Goal: Task Accomplishment & Management: Use online tool/utility

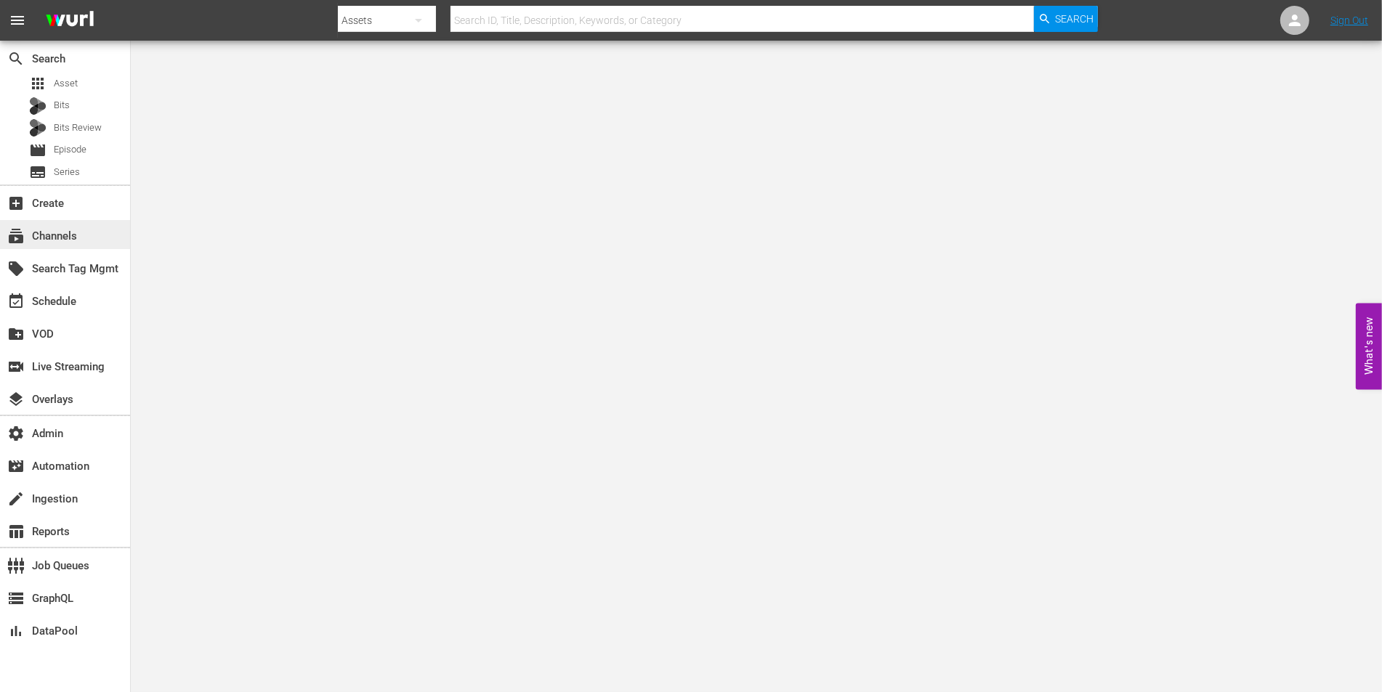
click at [47, 226] on div "subscriptions Channels" at bounding box center [65, 234] width 130 height 29
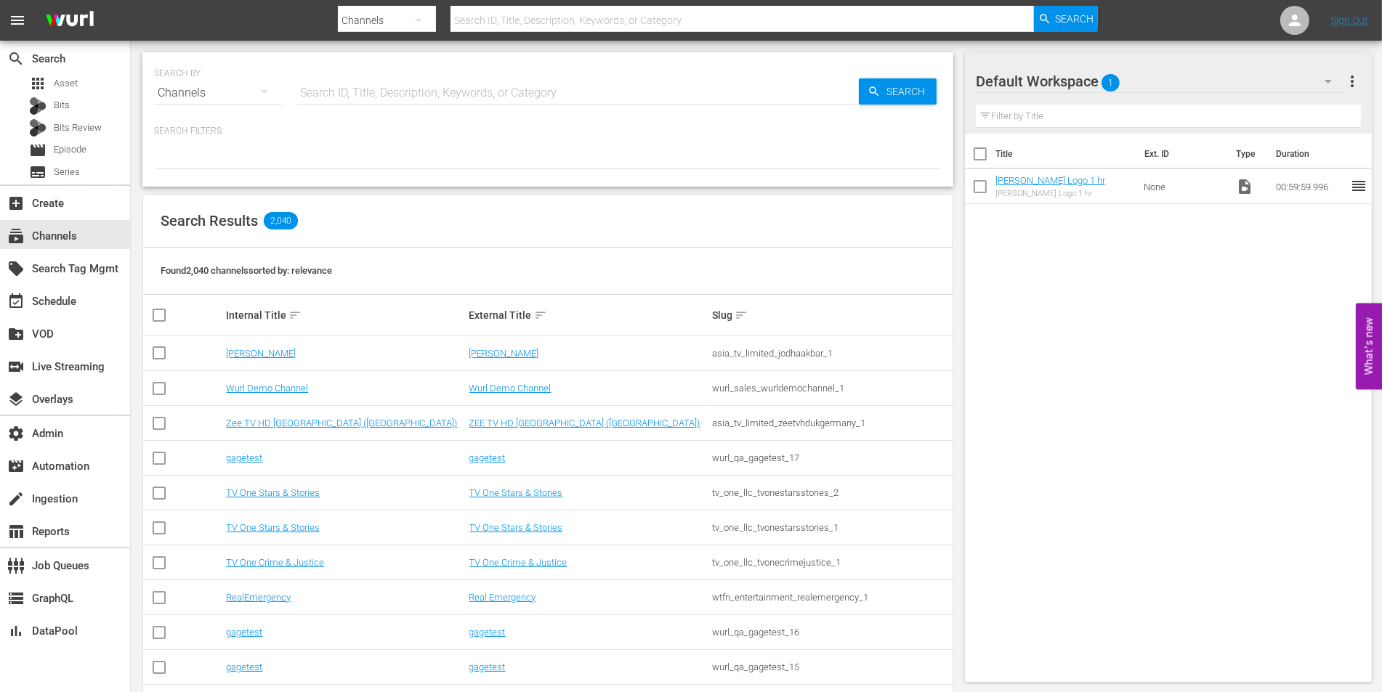
click at [434, 86] on input "text" at bounding box center [577, 93] width 562 height 35
type input "four in abed"
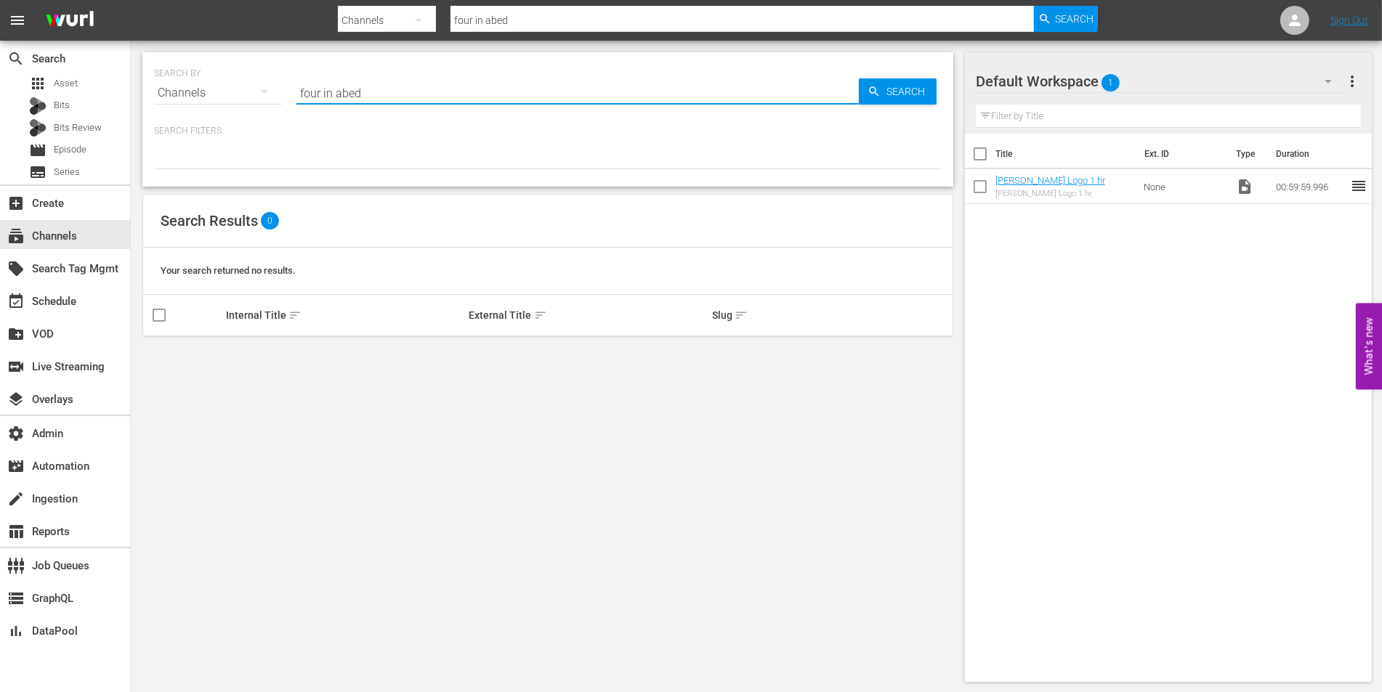
click at [339, 93] on input "four in abed" at bounding box center [577, 93] width 562 height 35
type input "four in a bed"
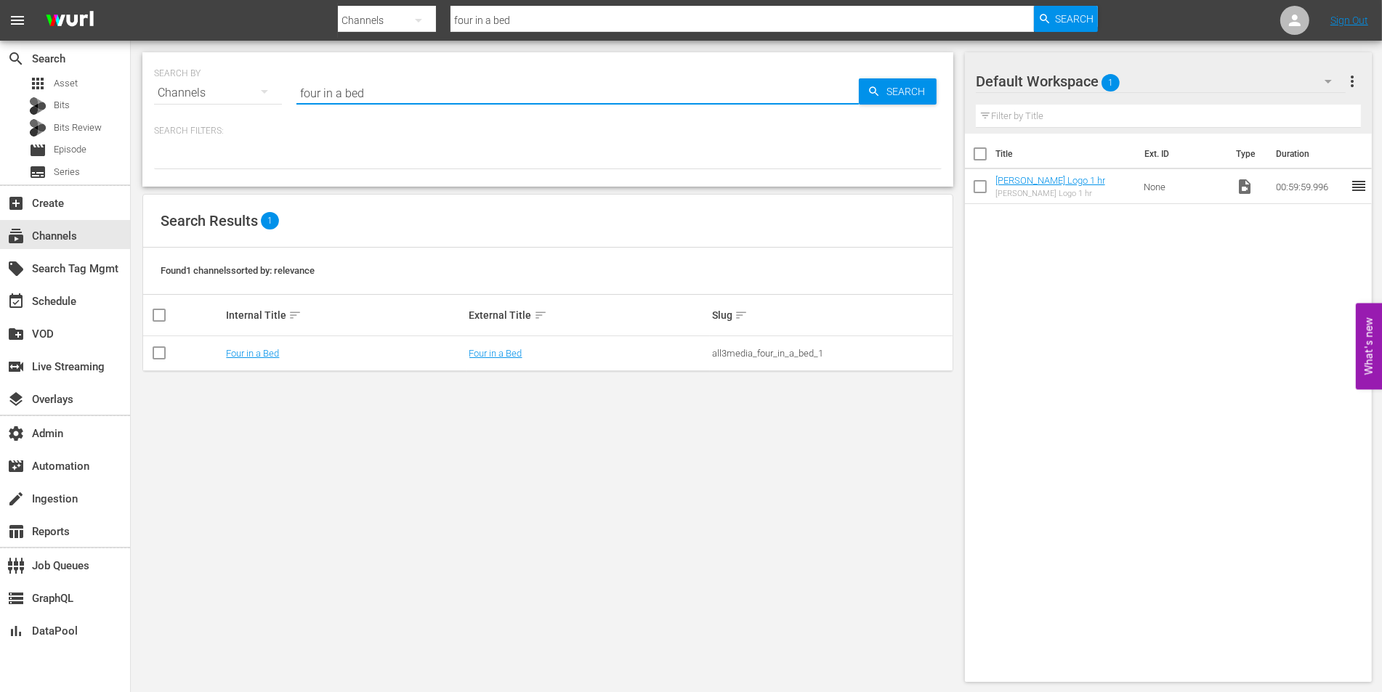
click at [245, 363] on td "Four in a Bed" at bounding box center [345, 353] width 243 height 35
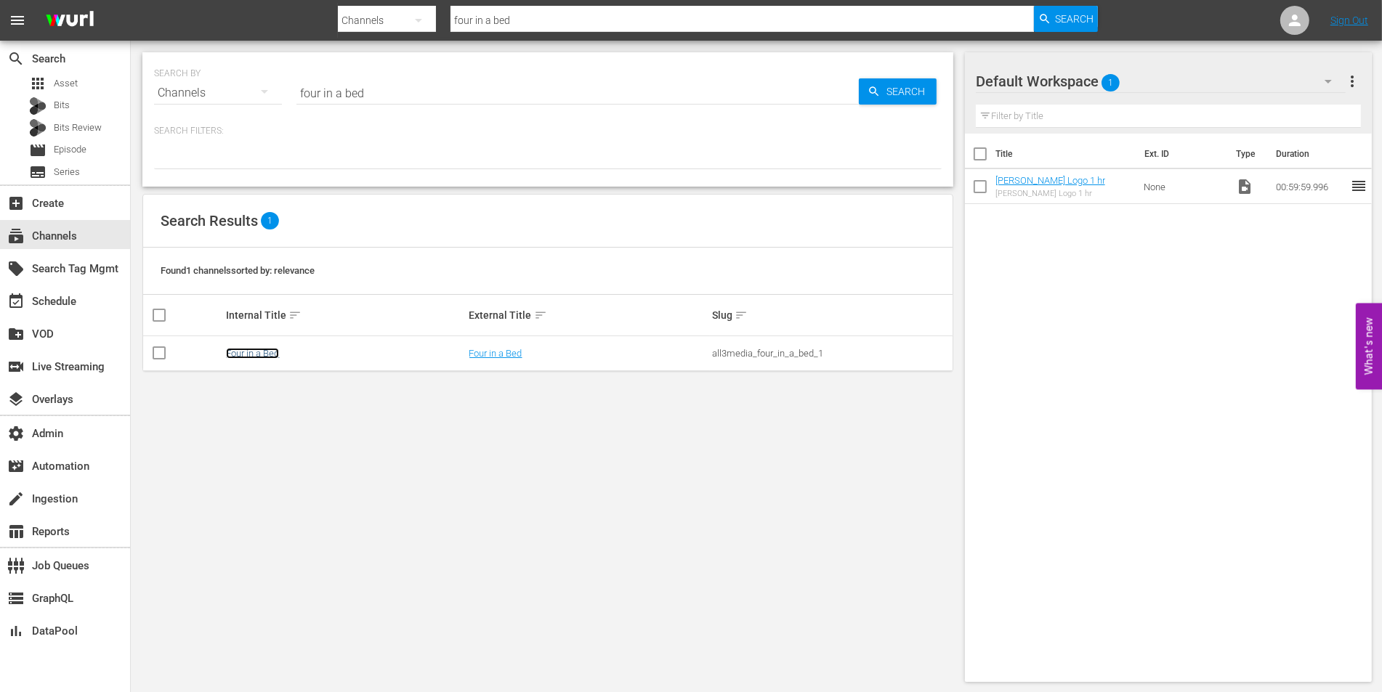
click at [263, 352] on link "Four in a Bed" at bounding box center [252, 353] width 53 height 11
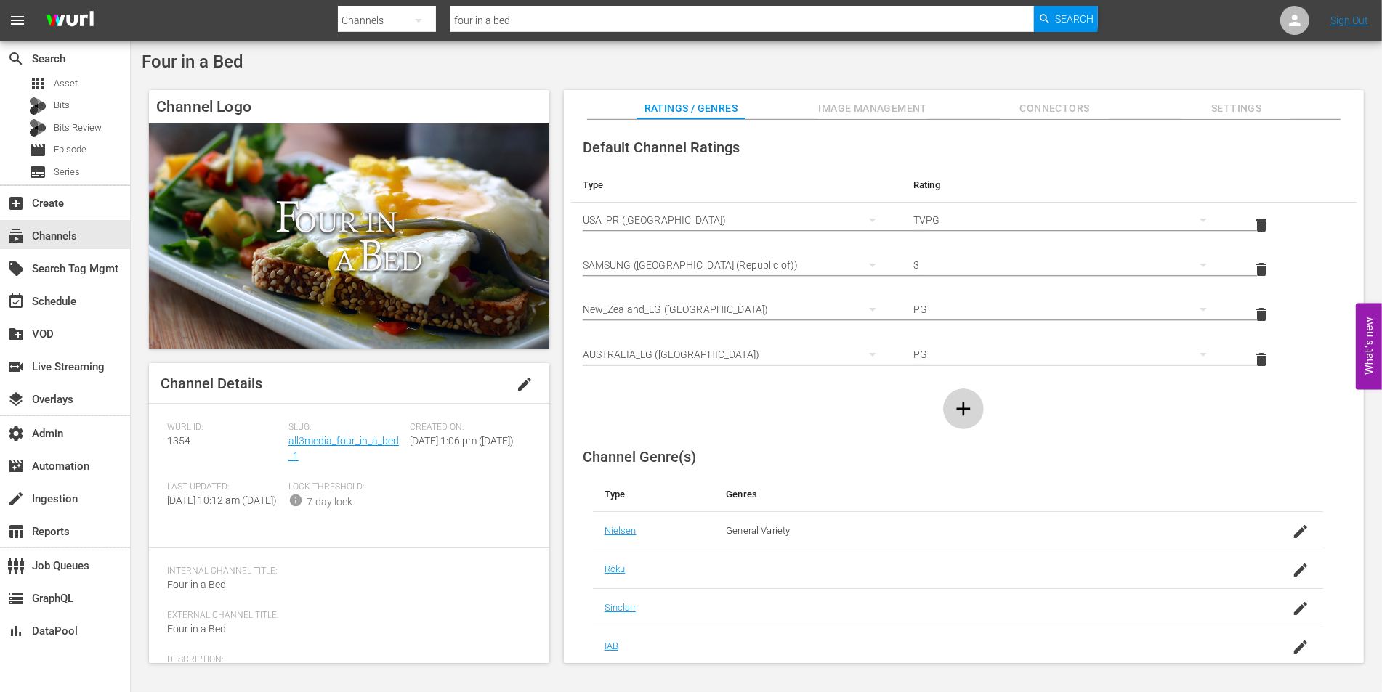
click at [968, 412] on icon "button" at bounding box center [963, 408] width 23 height 23
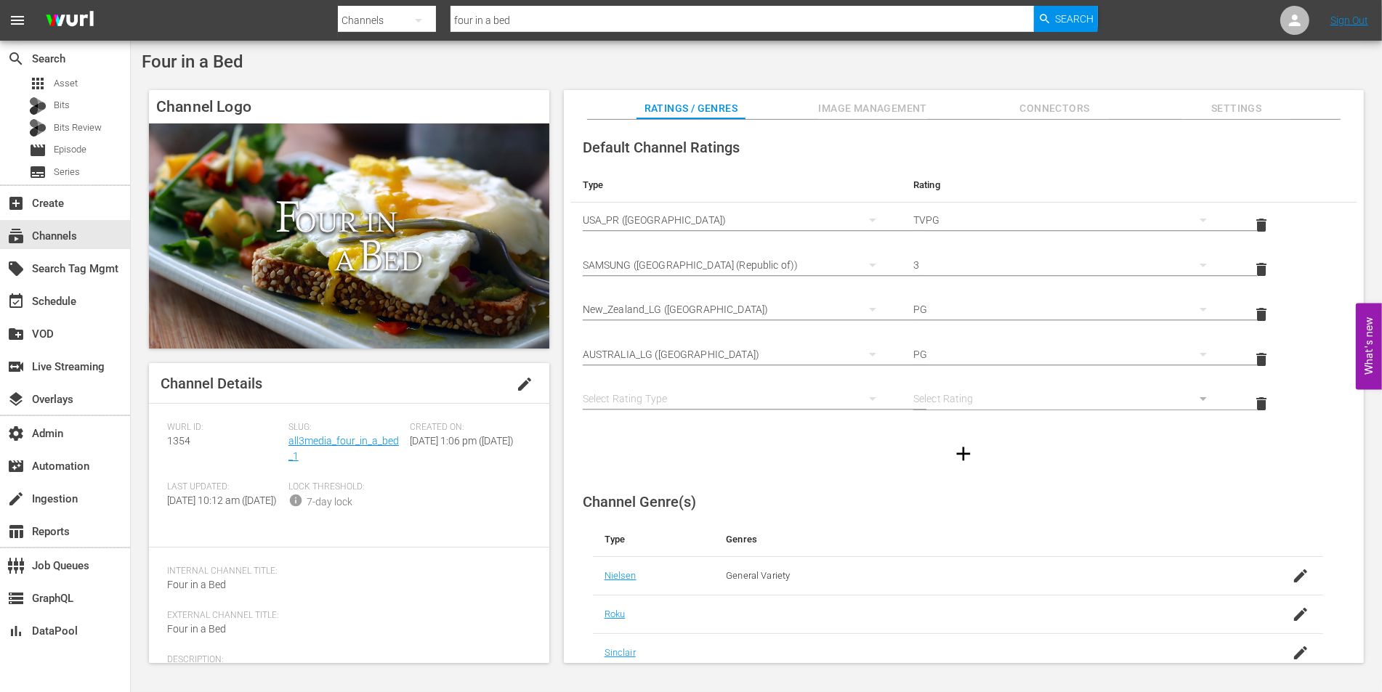
click at [649, 399] on div "simple table" at bounding box center [736, 398] width 307 height 41
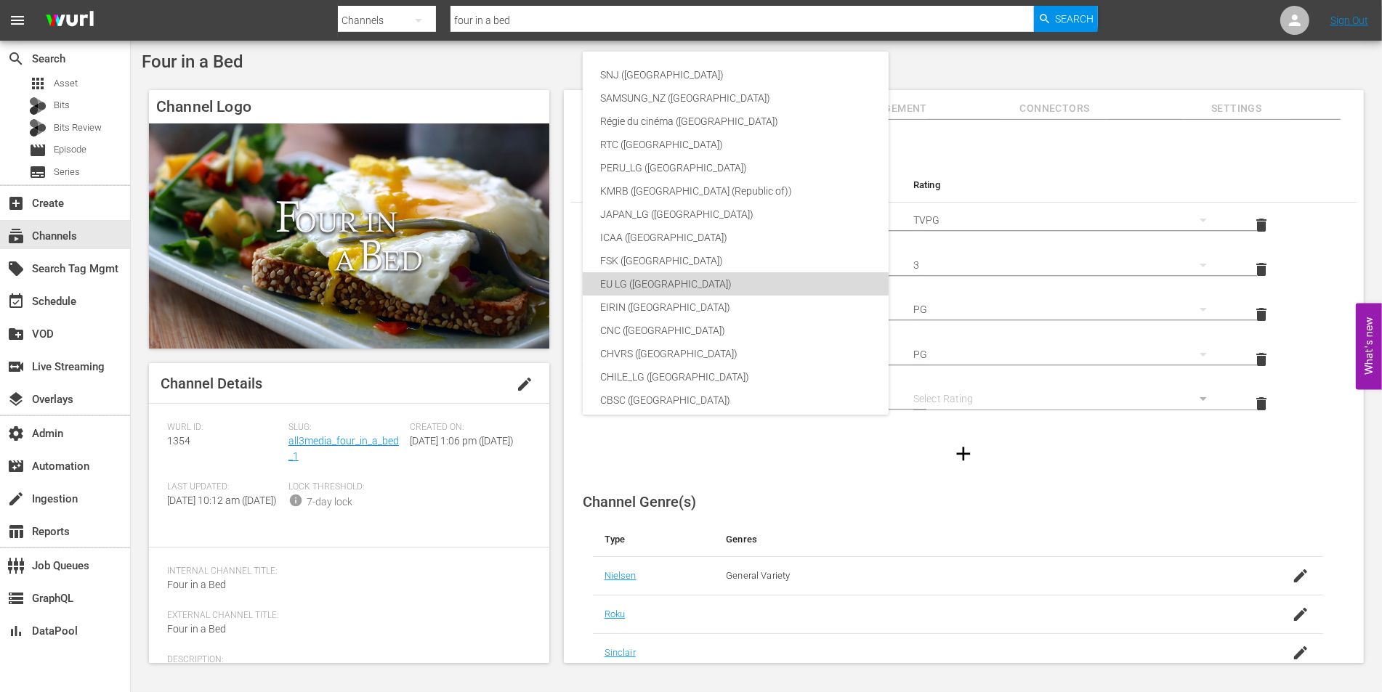
click at [627, 284] on div "EU LG (Europe)" at bounding box center [766, 283] width 333 height 23
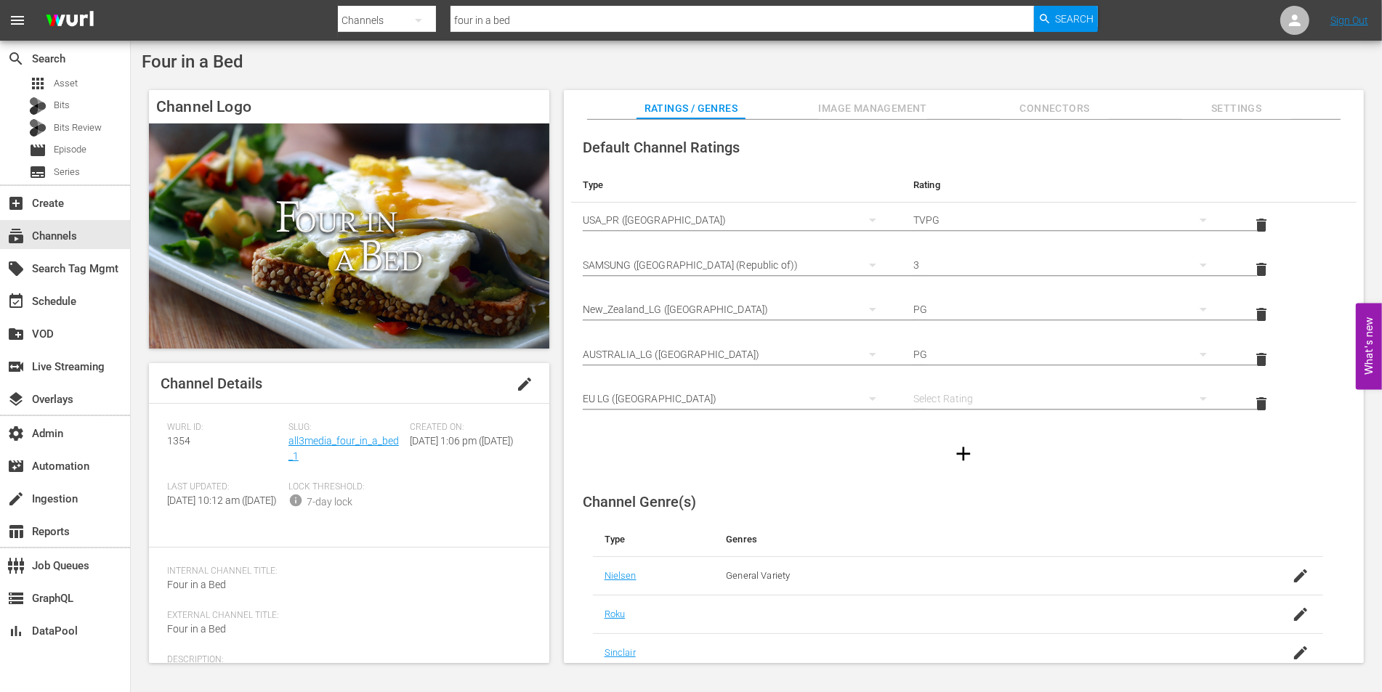
click at [995, 391] on div "simple table" at bounding box center [1066, 398] width 307 height 41
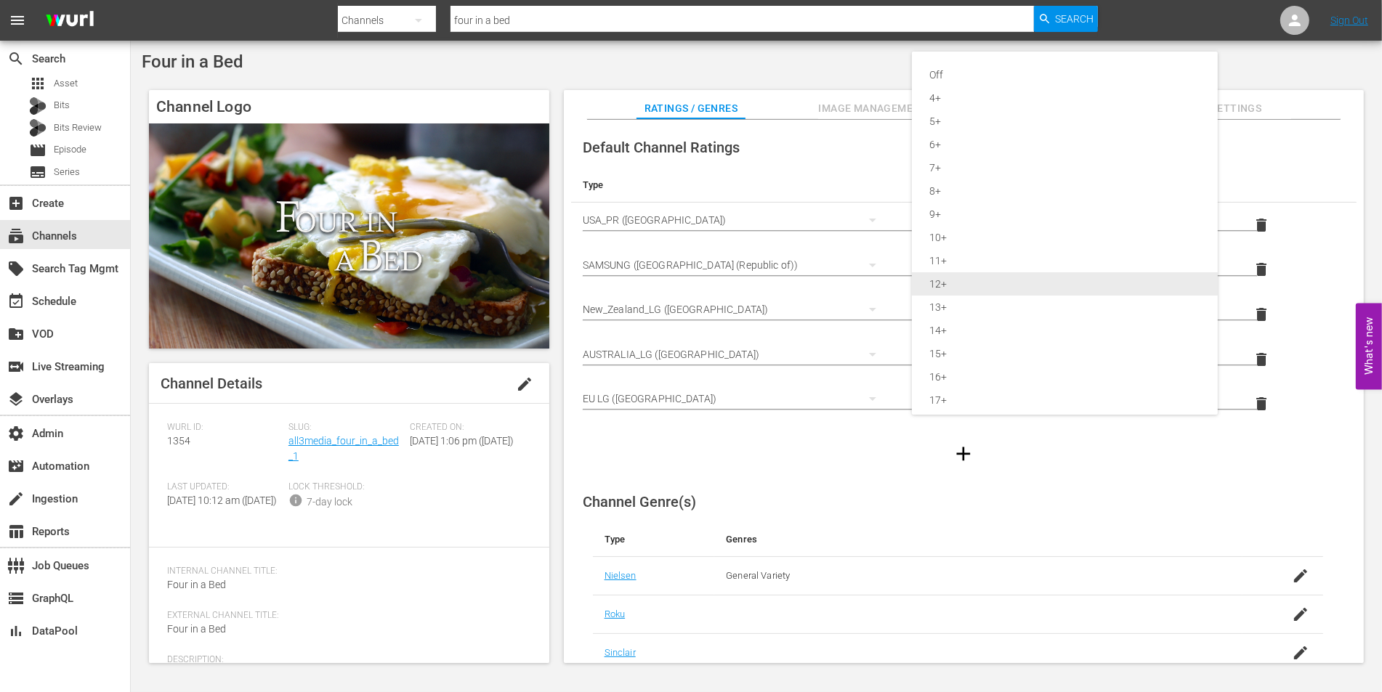
click at [952, 284] on div "12+" at bounding box center [1064, 283] width 271 height 23
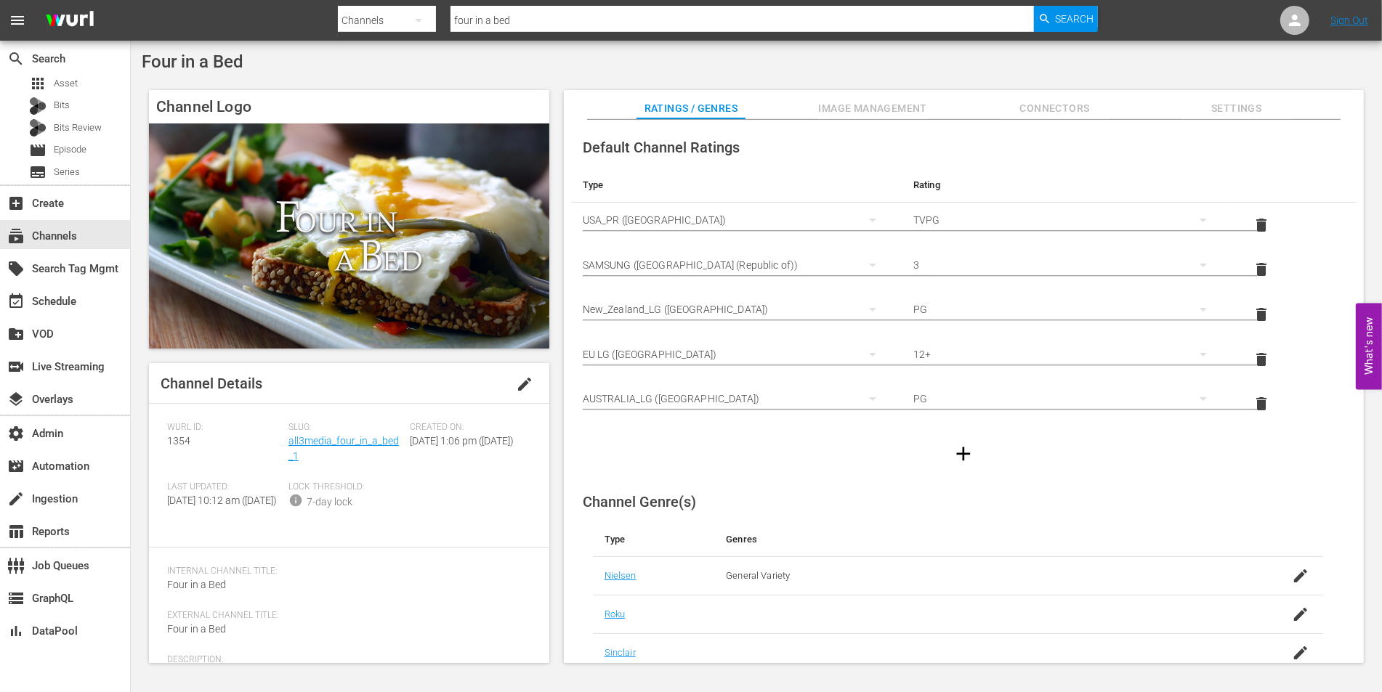
scroll to position [241, 0]
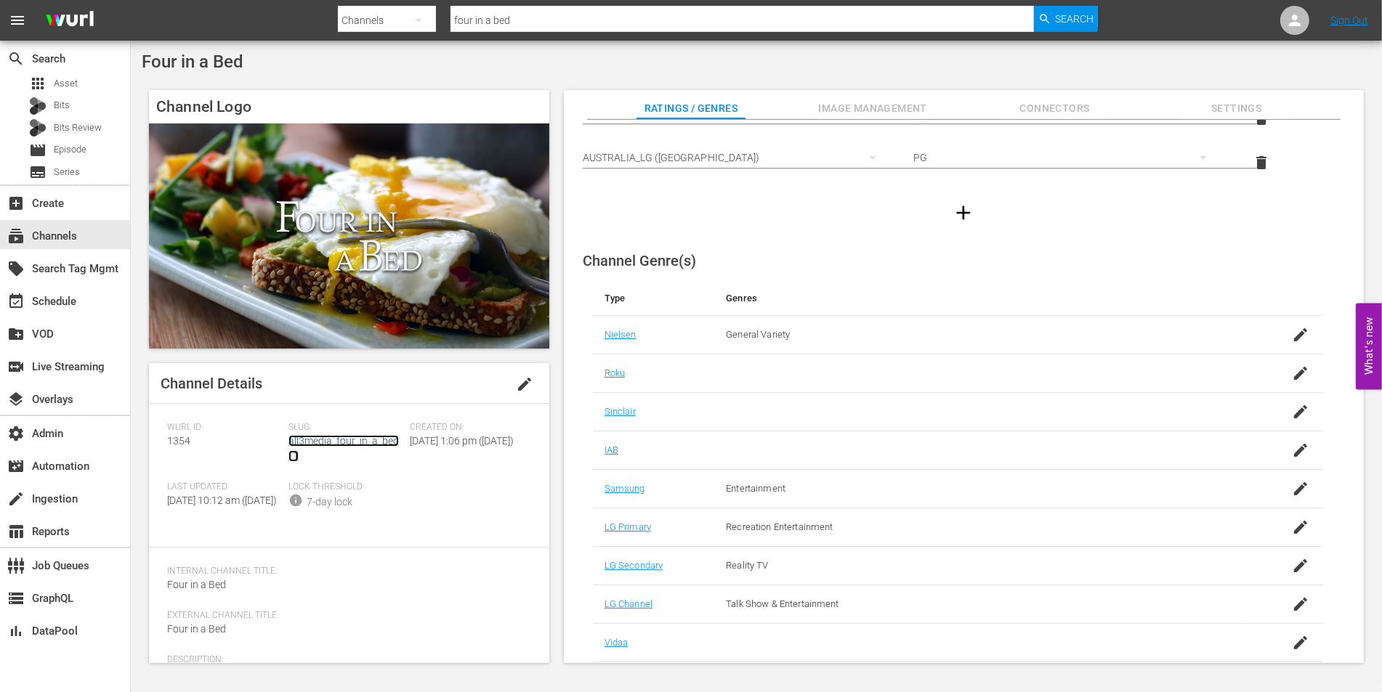
click at [362, 441] on link "all3media_four_in_a_bed_1" at bounding box center [343, 448] width 110 height 27
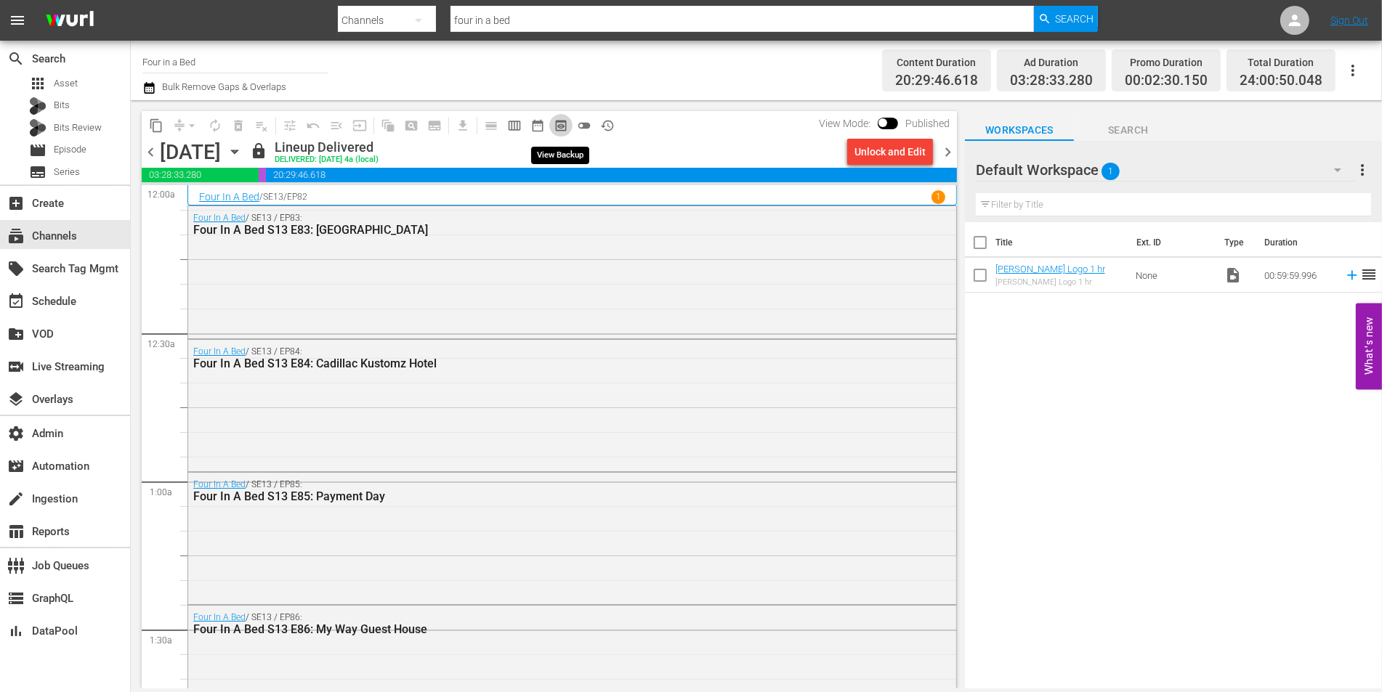
click at [570, 122] on button "preview_outlined" at bounding box center [560, 125] width 23 height 23
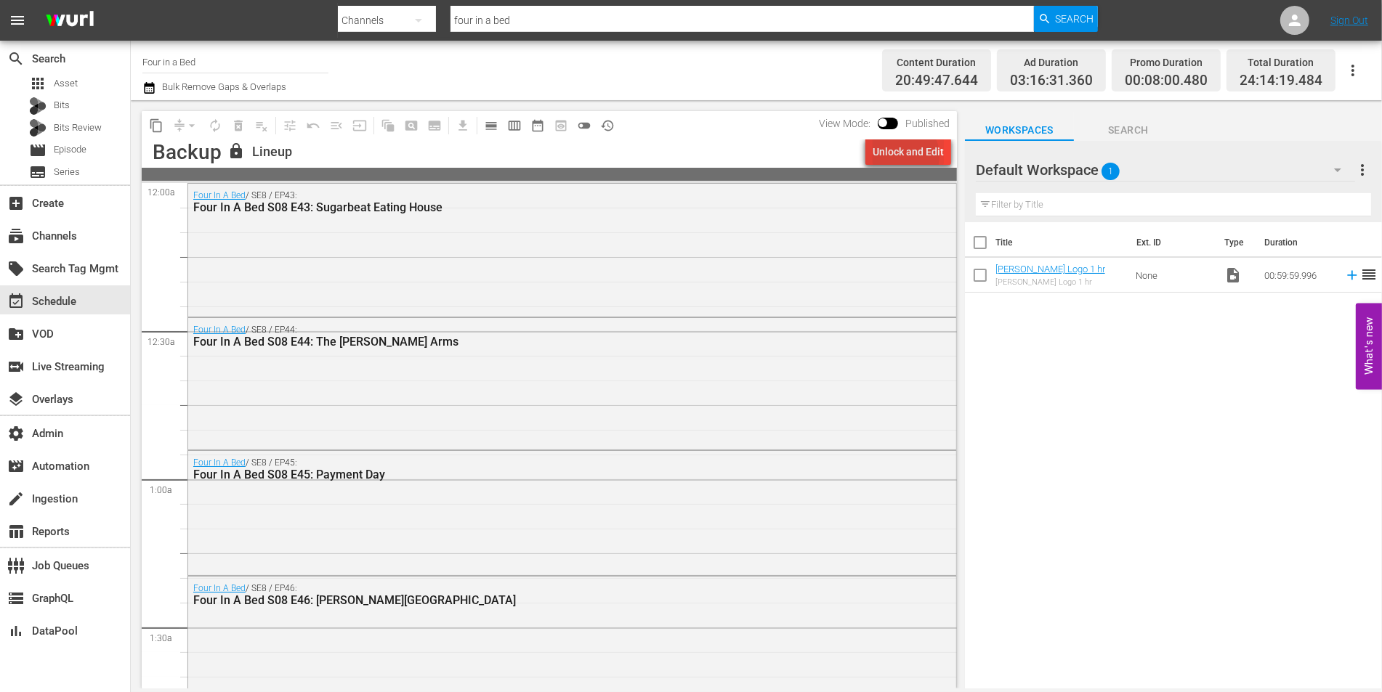
click at [903, 156] on div "Unlock and Edit" at bounding box center [908, 152] width 71 height 26
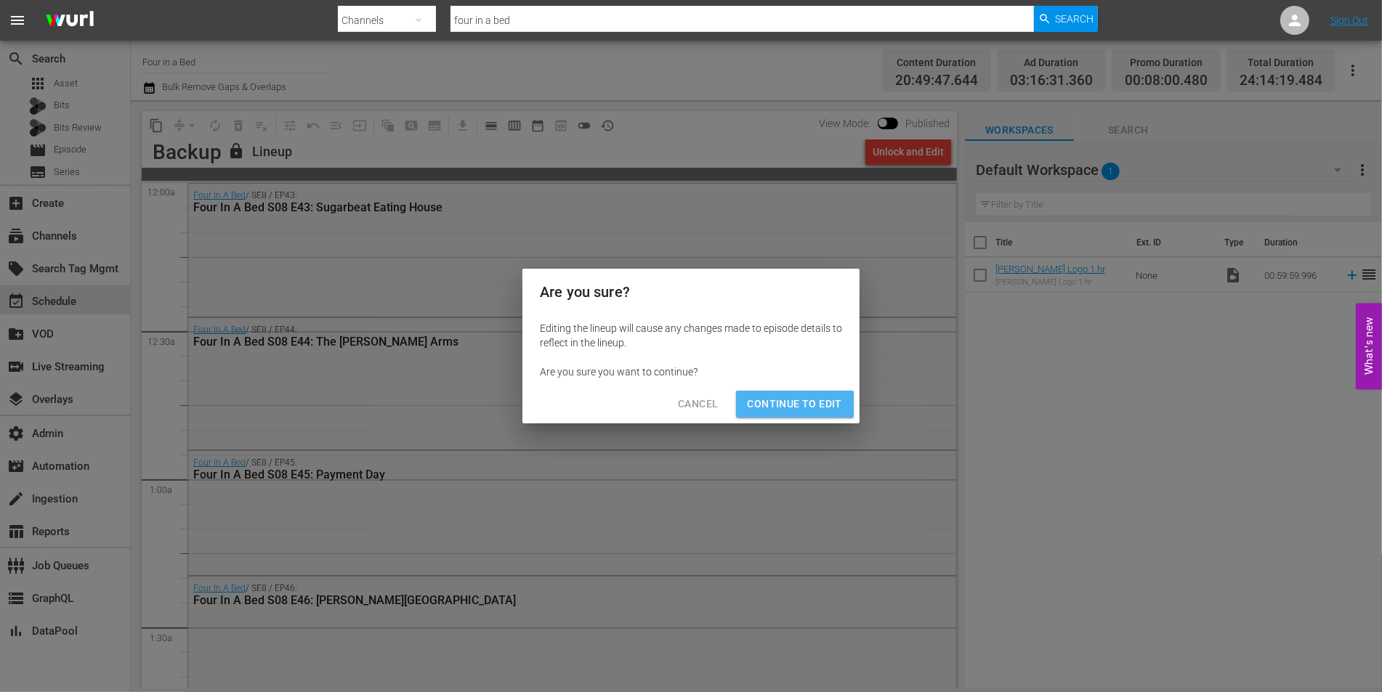
click at [763, 397] on span "Continue to Edit" at bounding box center [795, 404] width 94 height 18
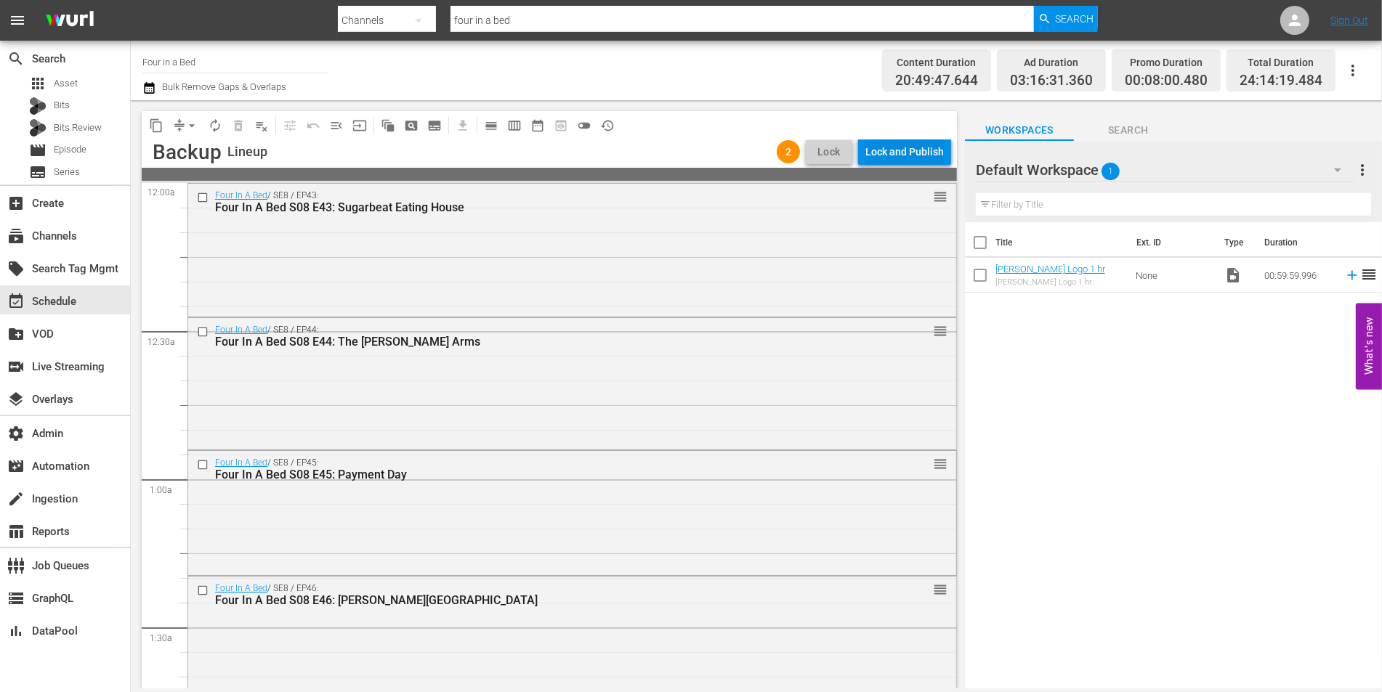
click at [903, 153] on div "Lock and Publish" at bounding box center [904, 152] width 78 height 26
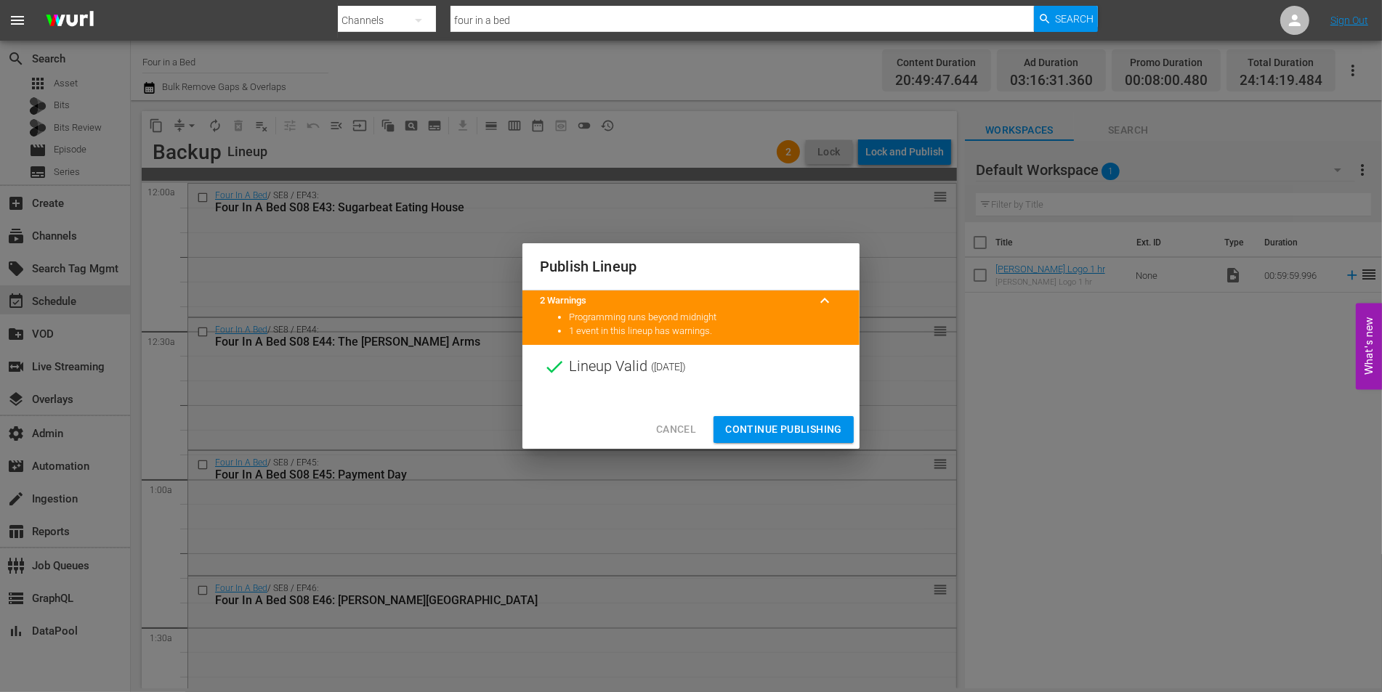
click at [764, 426] on span "Continue Publishing" at bounding box center [783, 430] width 117 height 18
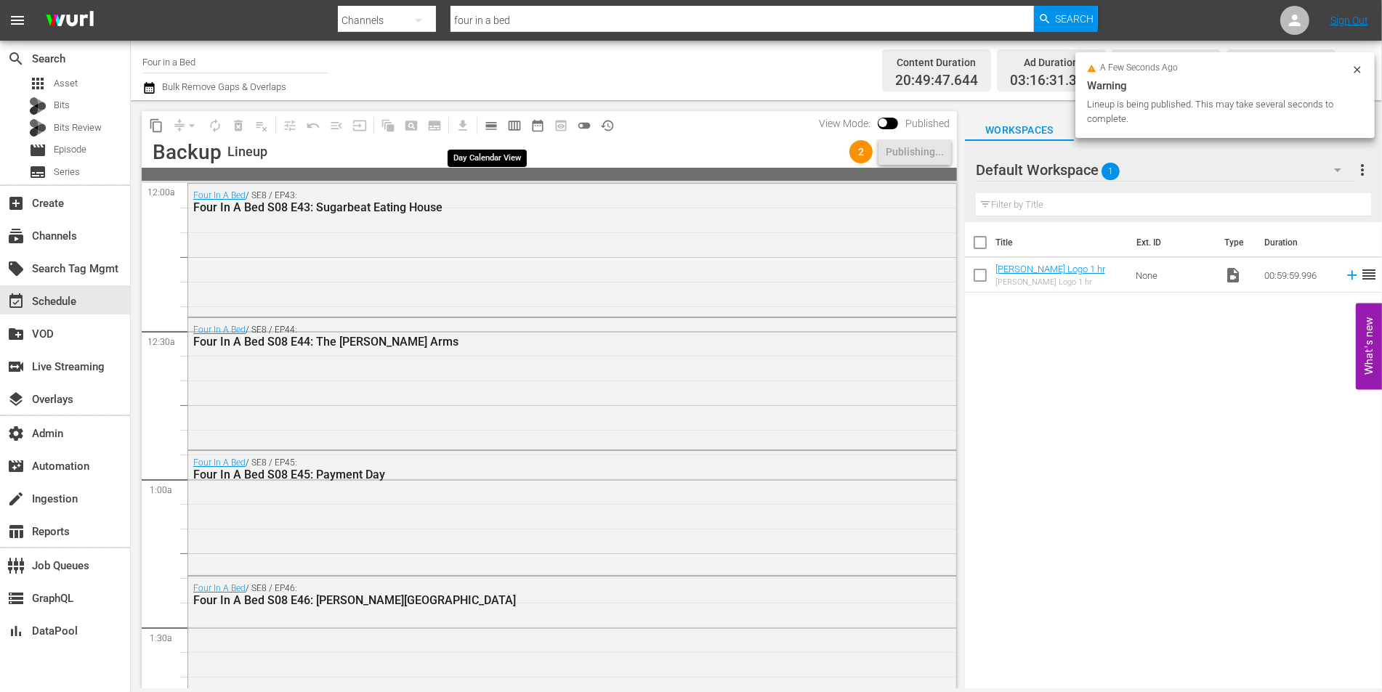
click at [487, 124] on span "calendar_view_day_outlined" at bounding box center [491, 125] width 15 height 15
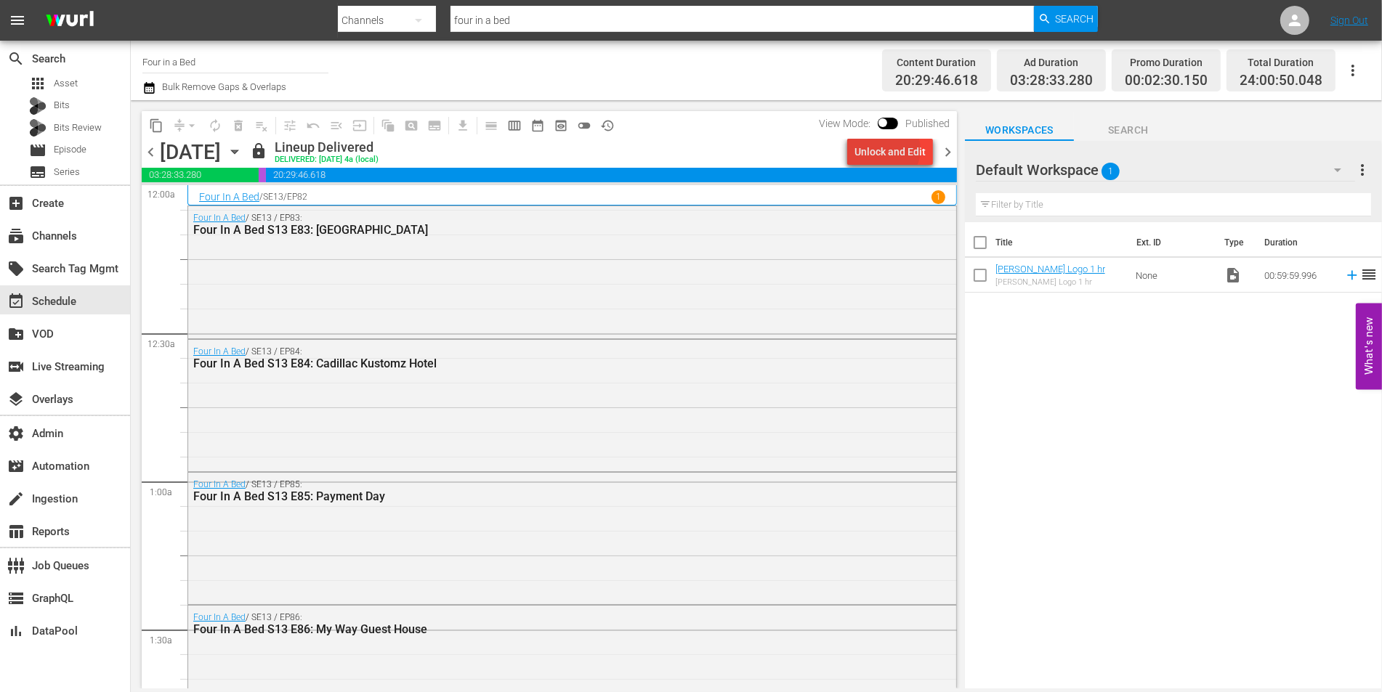
click at [890, 150] on div "Unlock and Edit" at bounding box center [889, 152] width 71 height 26
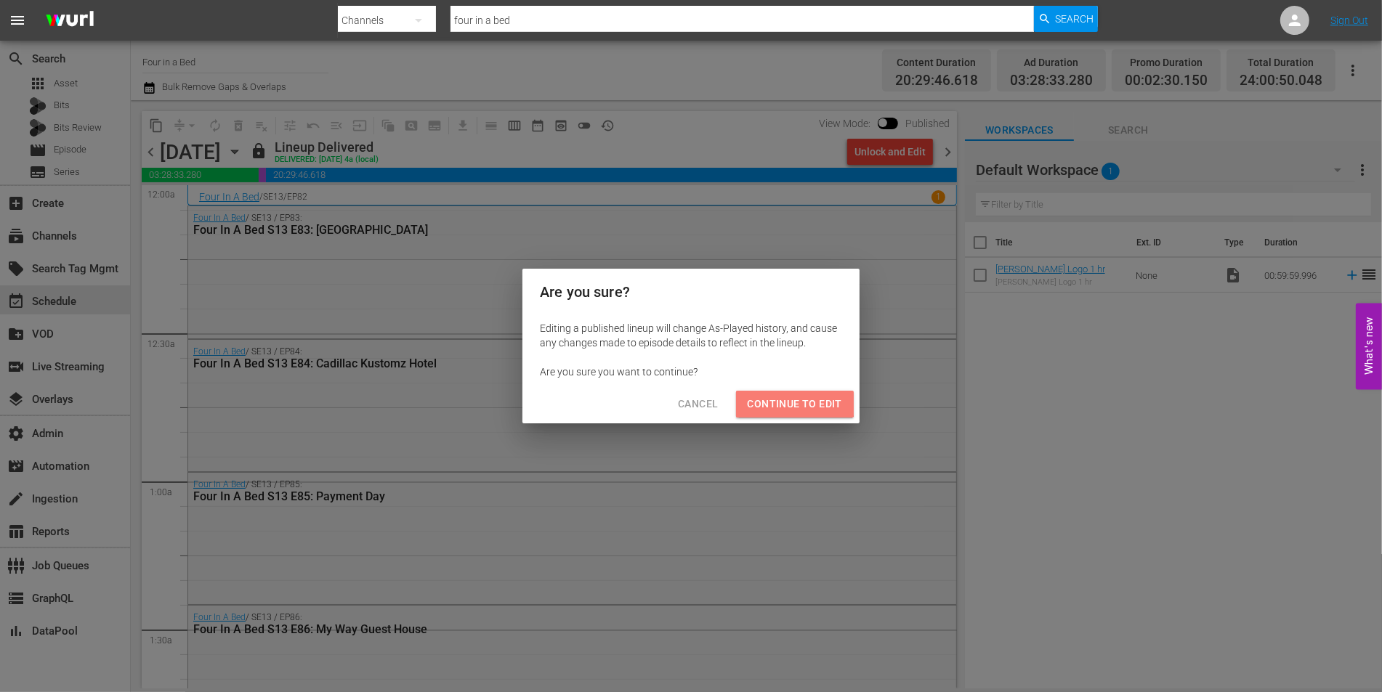
click at [793, 392] on button "Continue to Edit" at bounding box center [795, 404] width 118 height 27
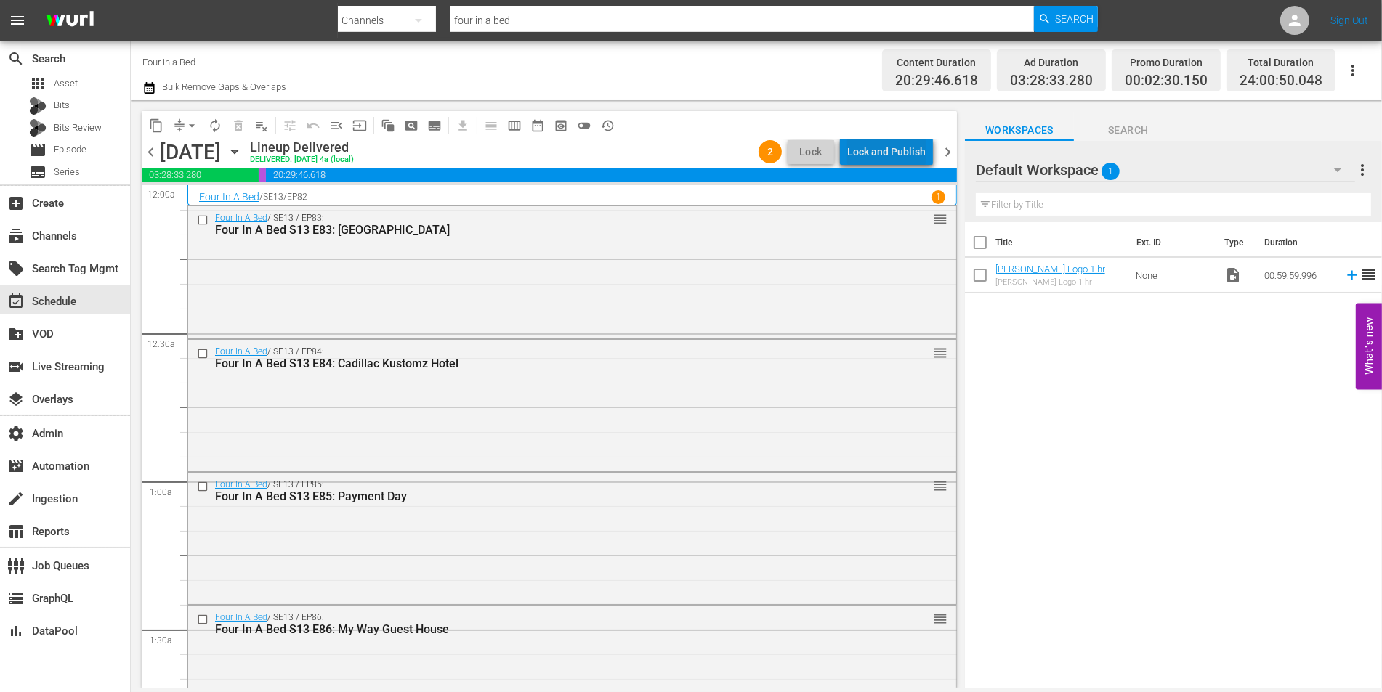
click at [899, 152] on div "Lock and Publish" at bounding box center [886, 152] width 78 height 26
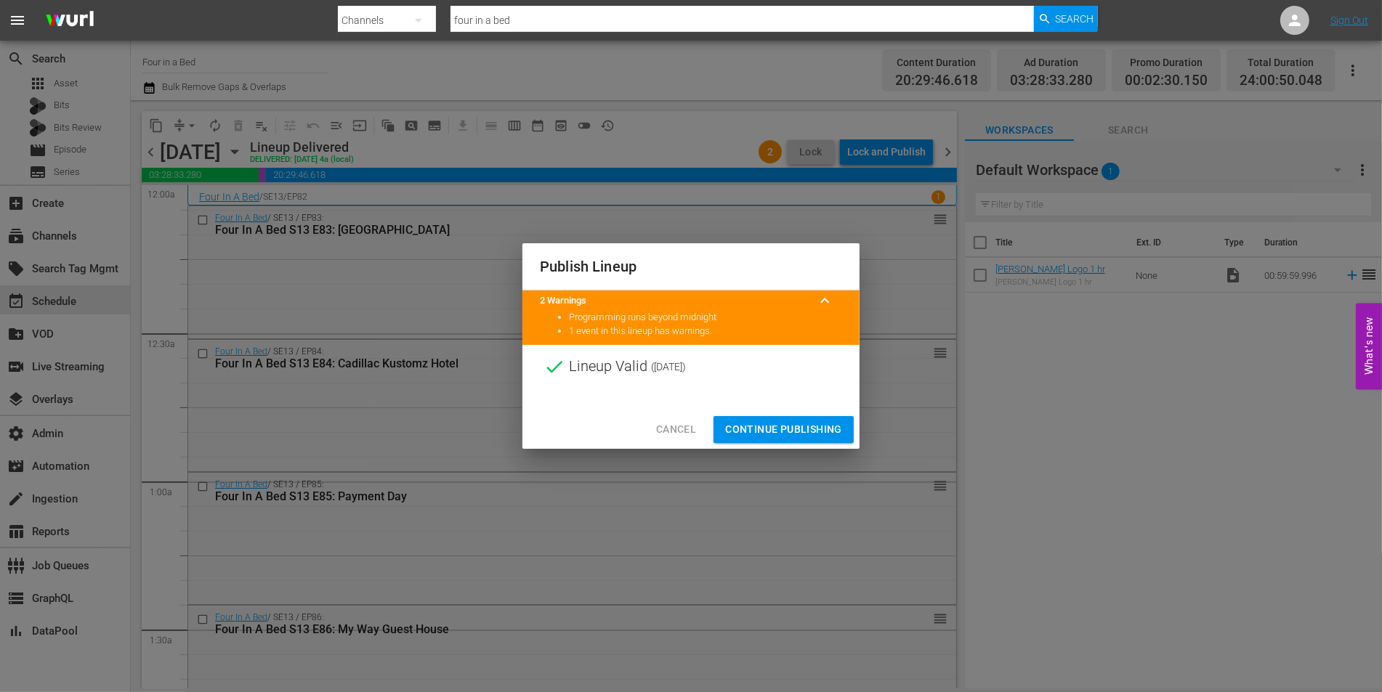
click at [778, 424] on span "Continue Publishing" at bounding box center [783, 430] width 117 height 18
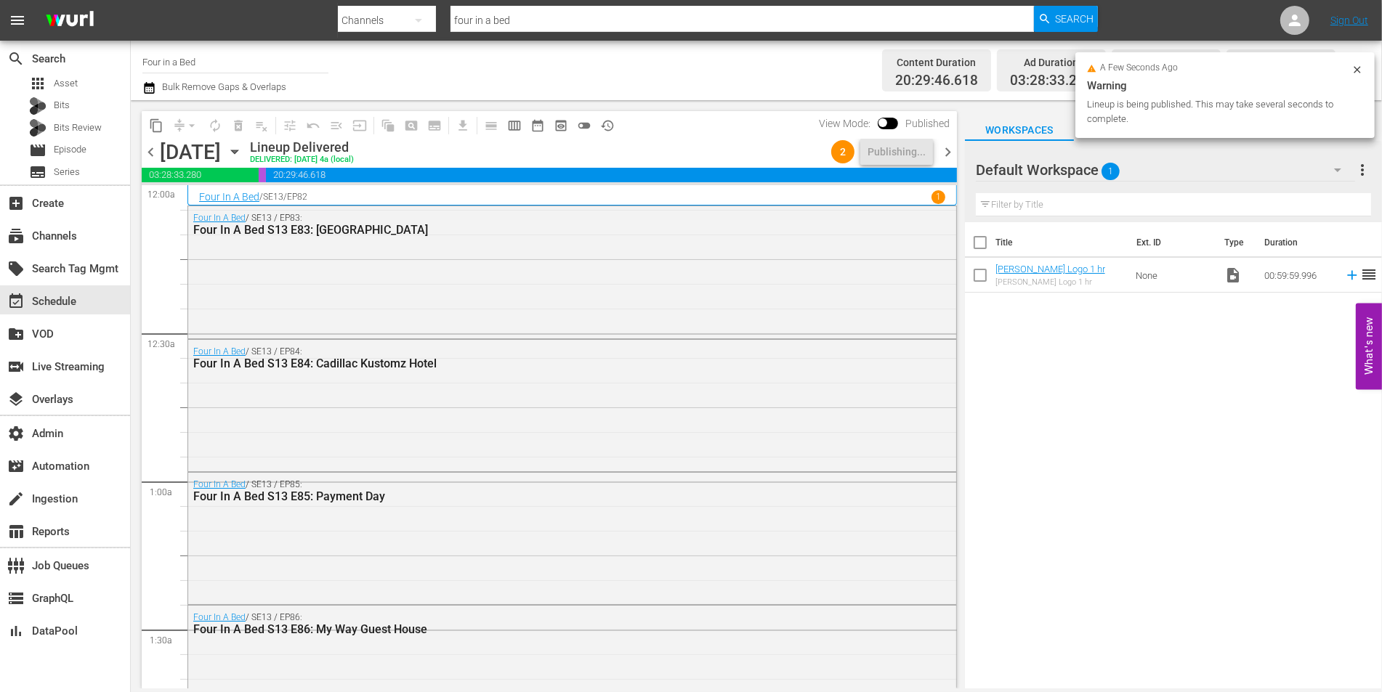
click at [942, 145] on span "chevron_right" at bounding box center [948, 152] width 18 height 18
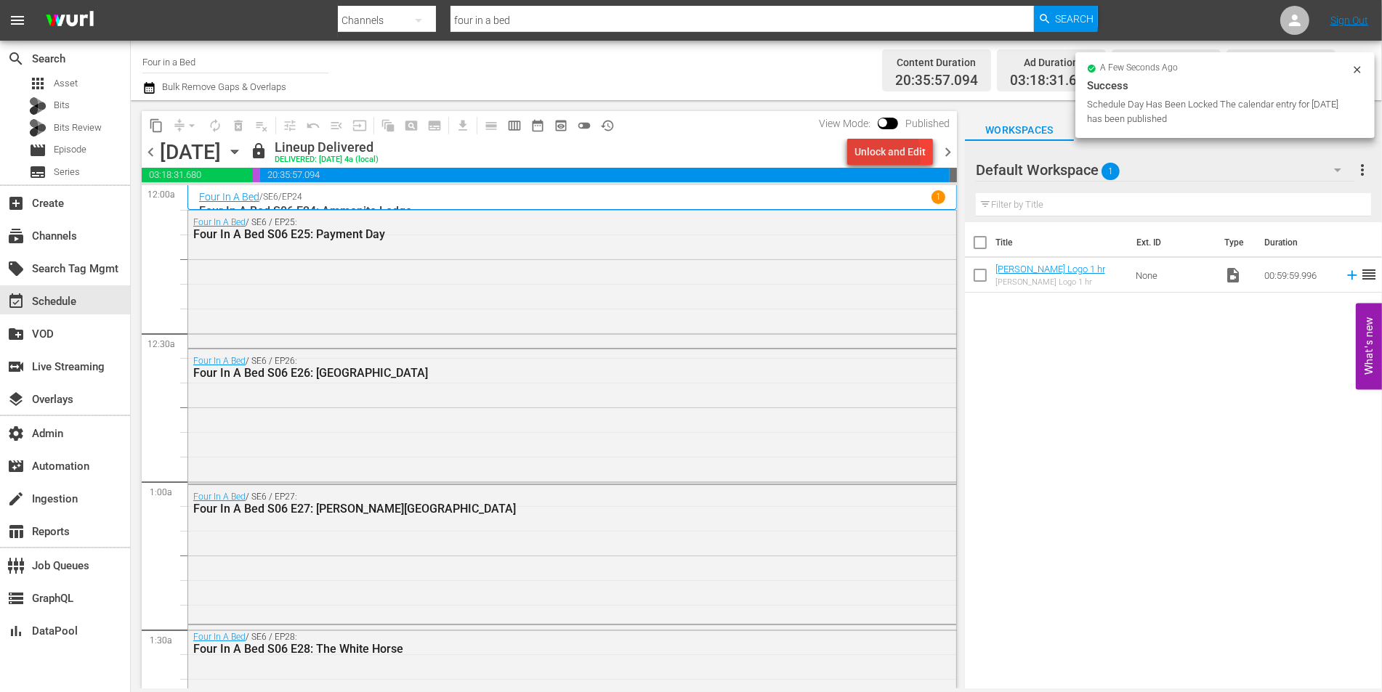
click at [867, 157] on div "Unlock and Edit" at bounding box center [889, 152] width 71 height 26
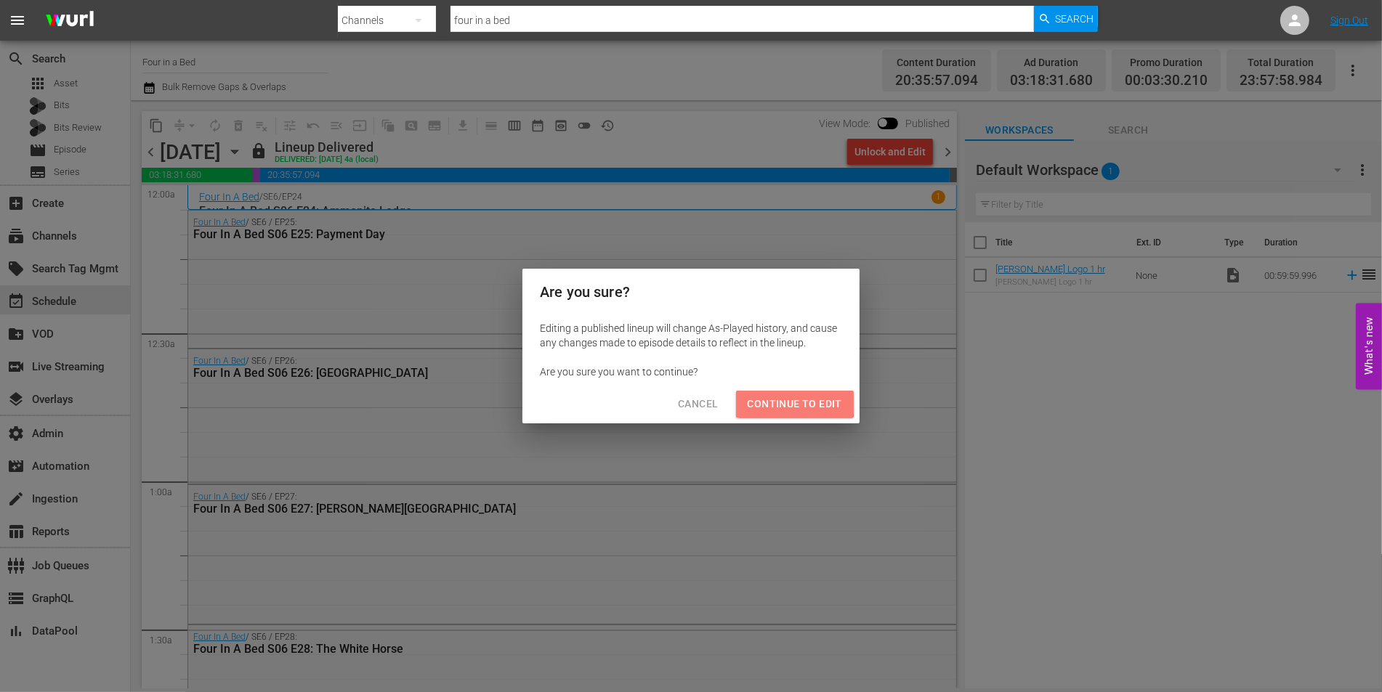
click at [782, 399] on span "Continue to Edit" at bounding box center [795, 404] width 94 height 18
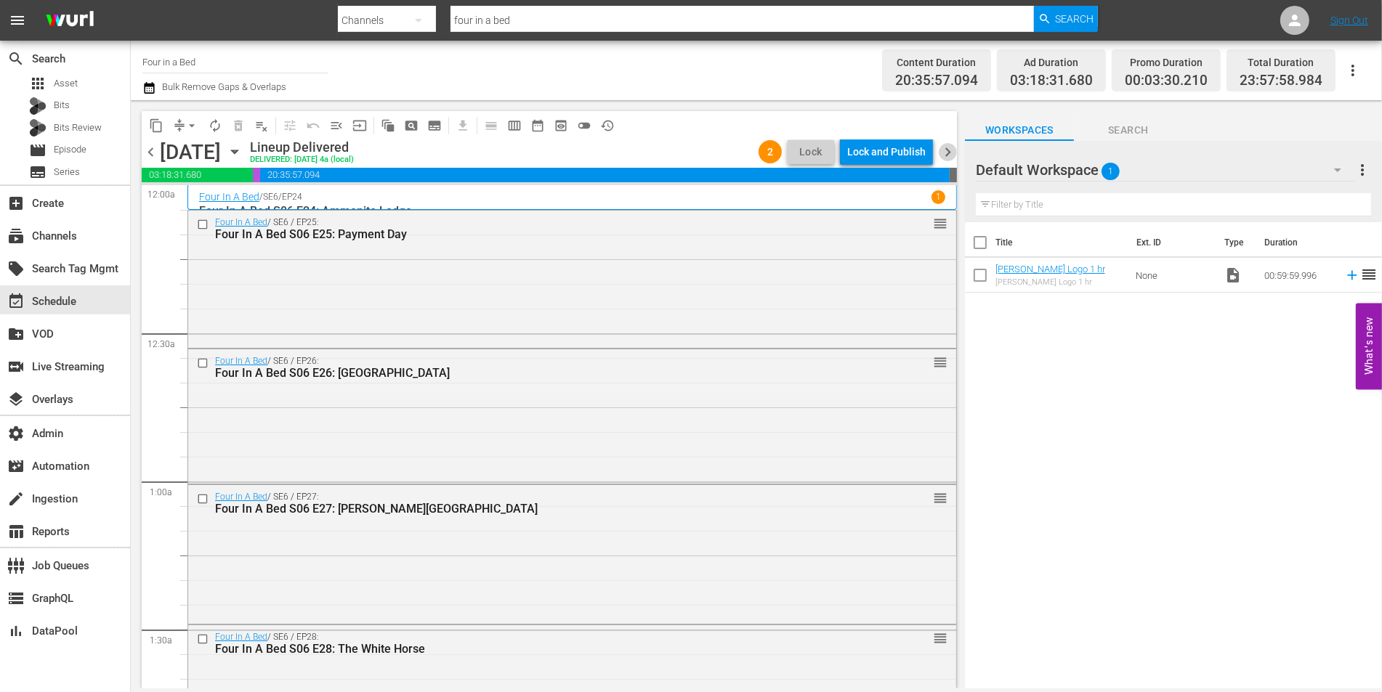
click at [944, 153] on span "chevron_right" at bounding box center [948, 152] width 18 height 18
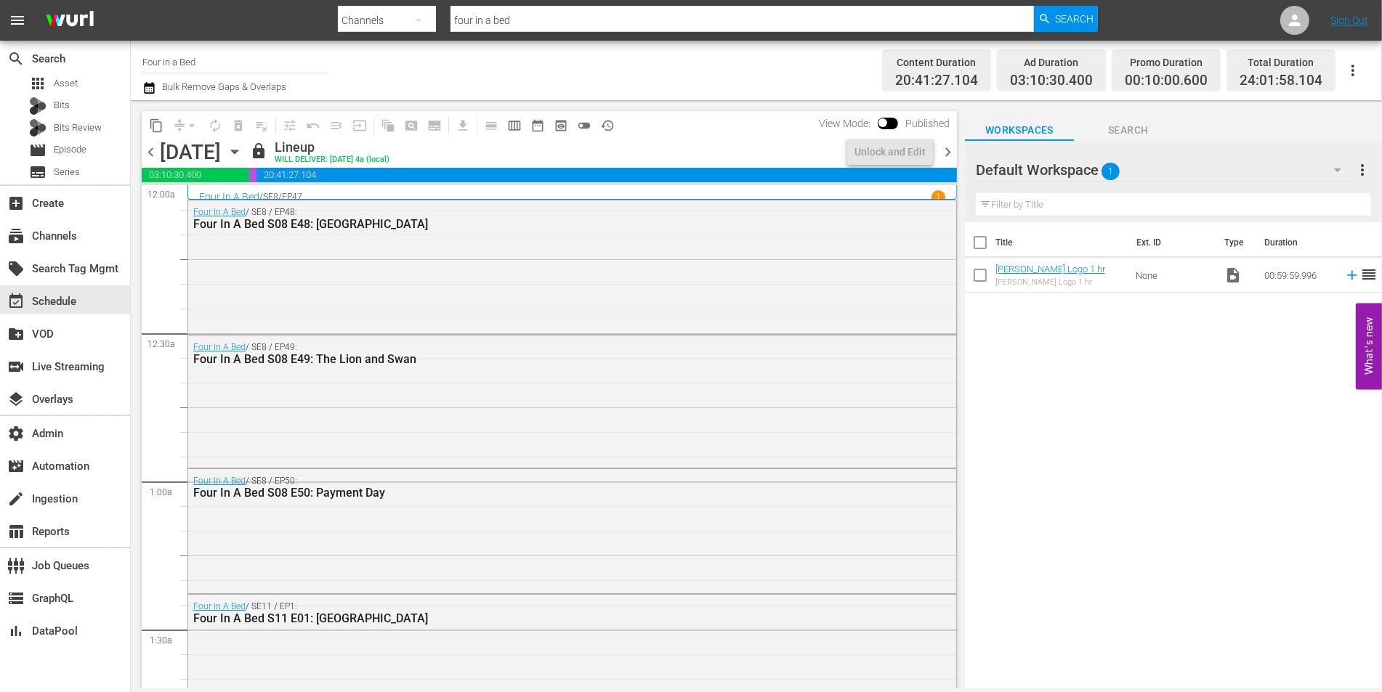
click at [148, 157] on span "chevron_left" at bounding box center [151, 152] width 18 height 18
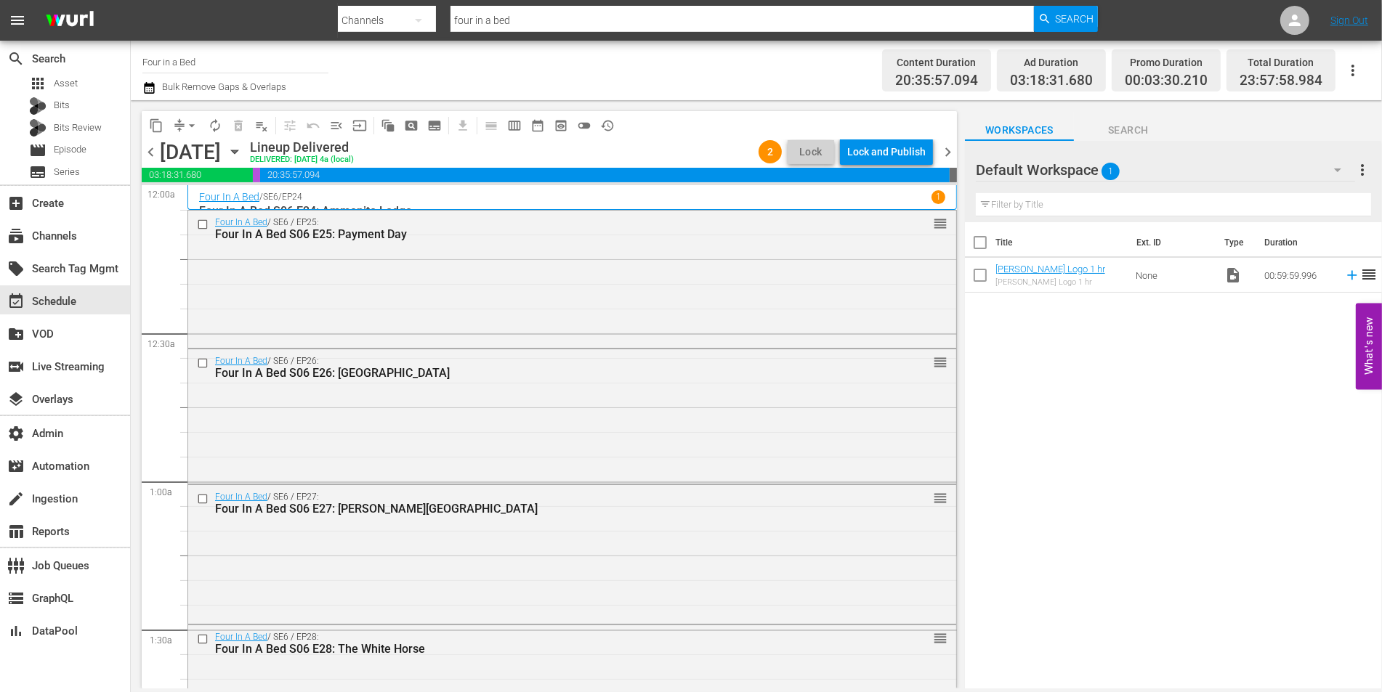
click at [877, 149] on div "Lock and Publish" at bounding box center [886, 152] width 78 height 26
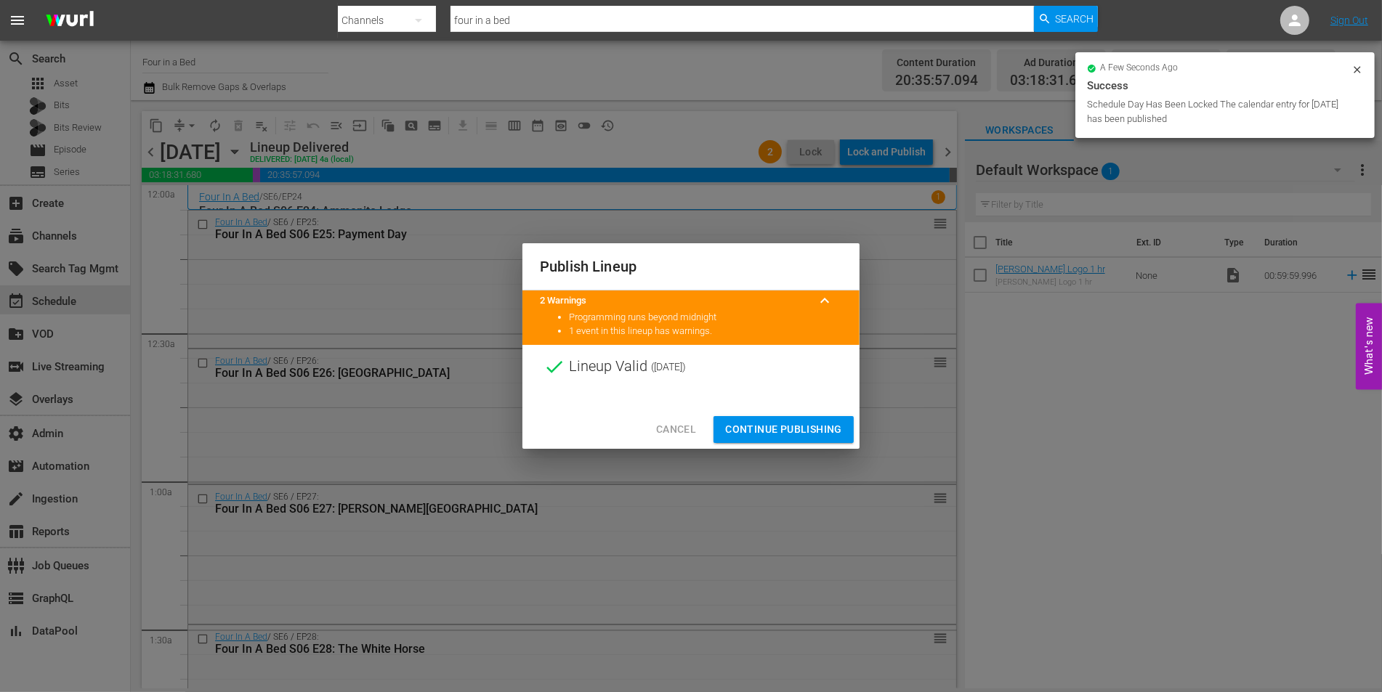
click at [756, 426] on span "Continue Publishing" at bounding box center [783, 430] width 117 height 18
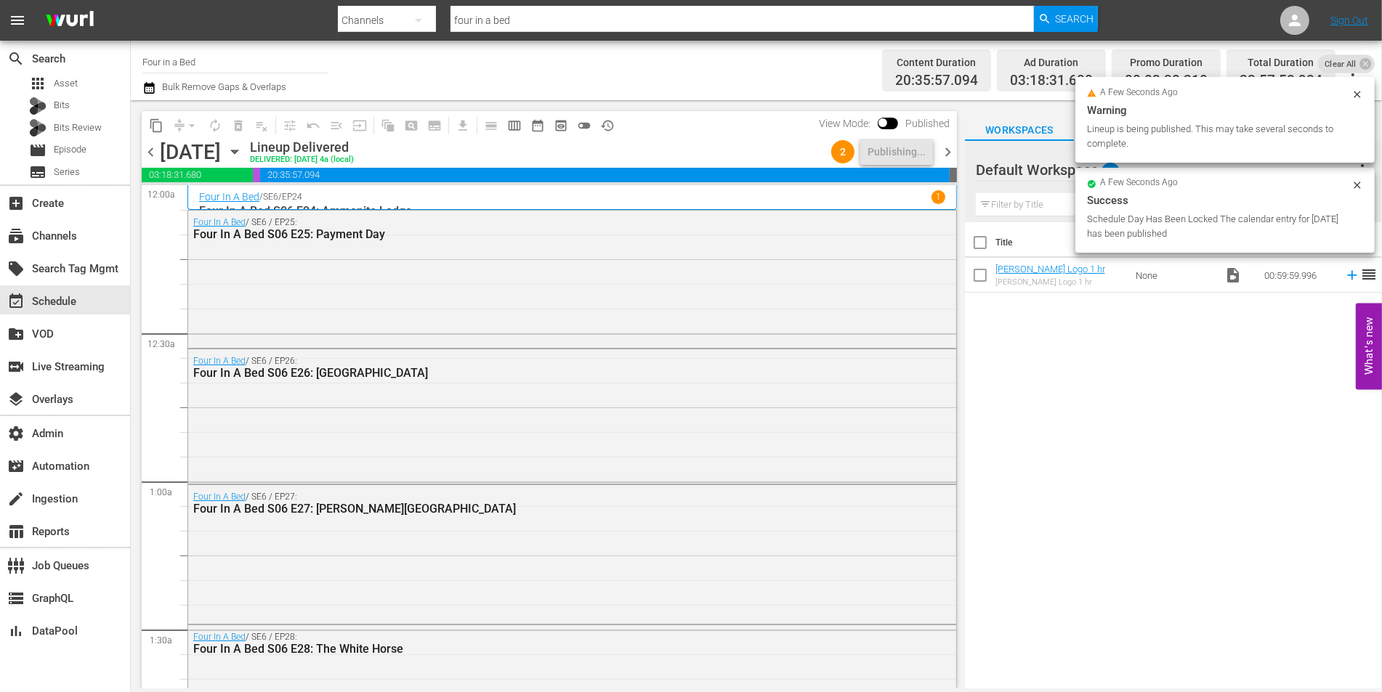
click at [948, 151] on span "chevron_right" at bounding box center [948, 152] width 18 height 18
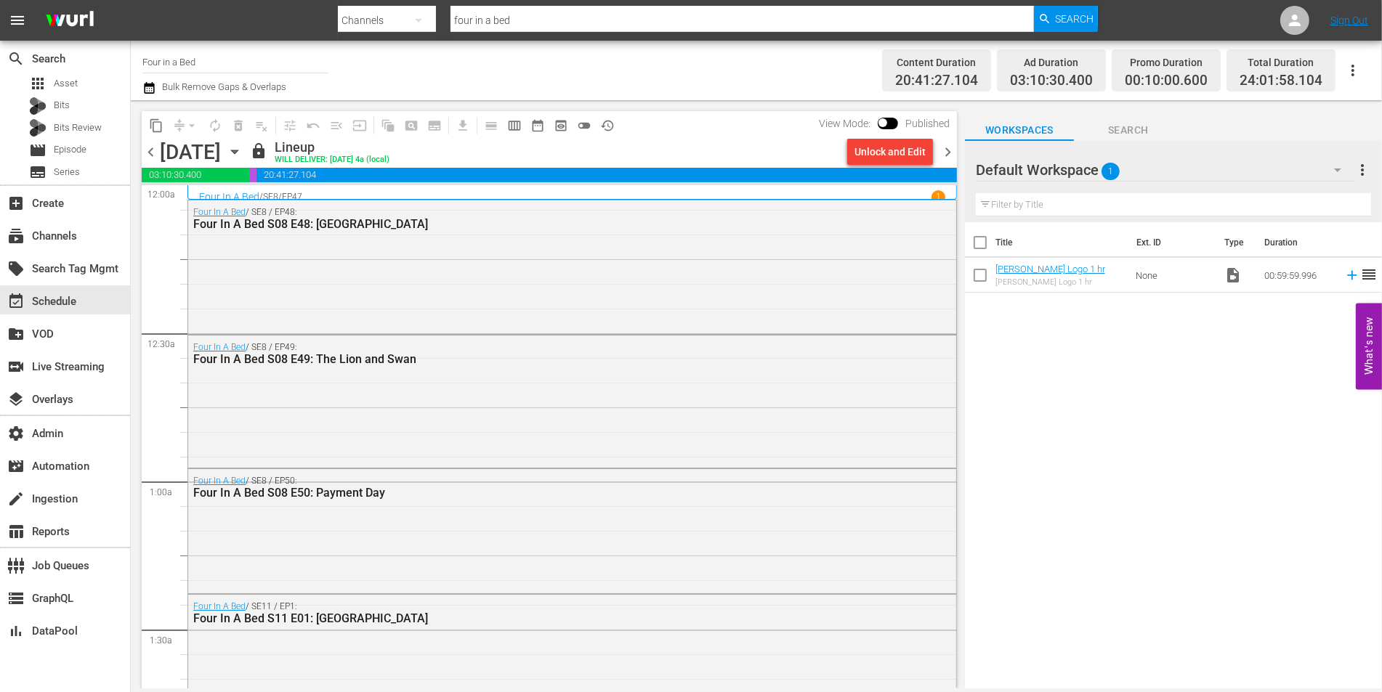
click at [892, 155] on div "Unlock and Edit" at bounding box center [889, 152] width 71 height 26
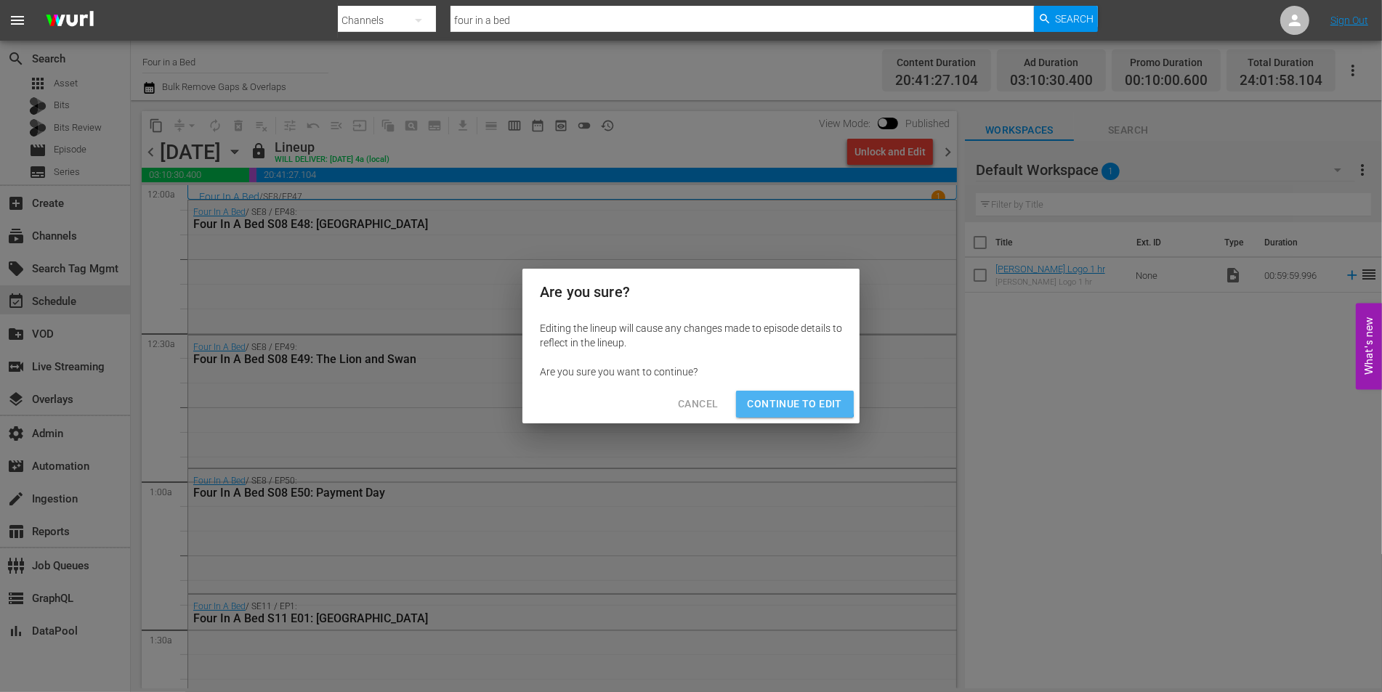
click at [784, 399] on span "Continue to Edit" at bounding box center [795, 404] width 94 height 18
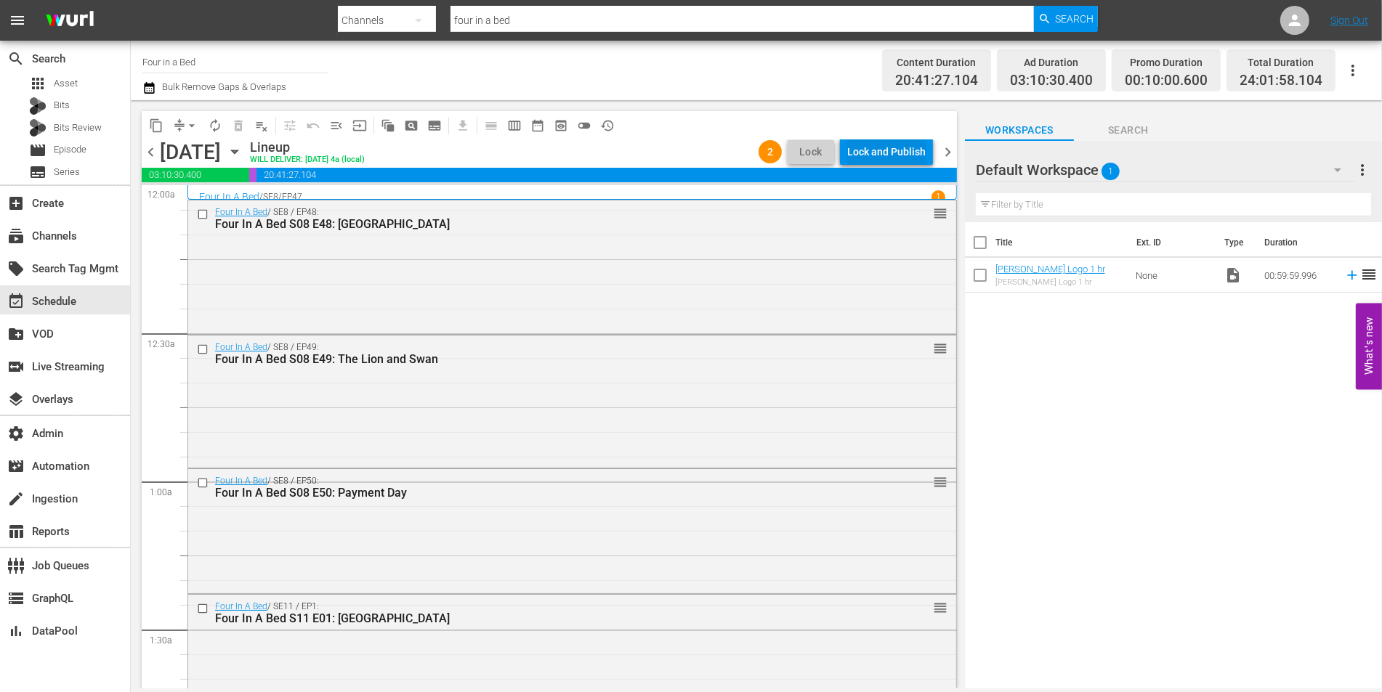
click at [886, 154] on div "Lock and Publish" at bounding box center [886, 152] width 78 height 26
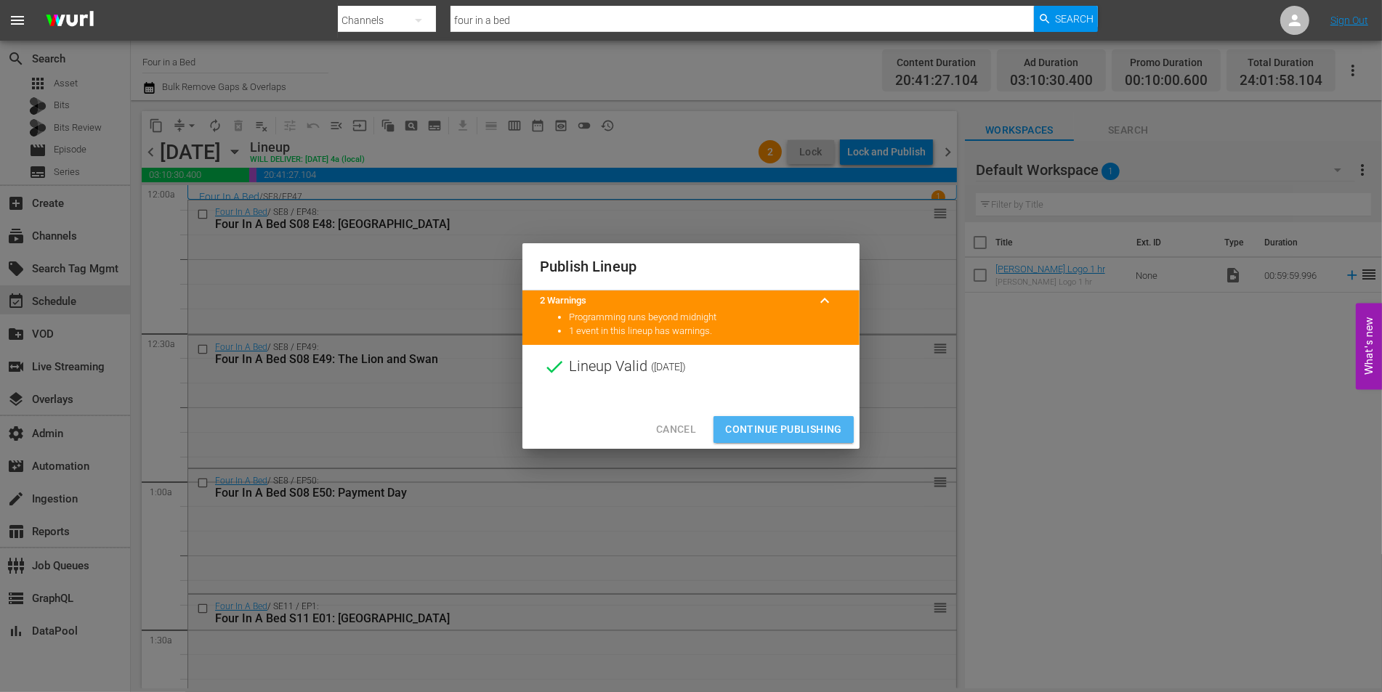
click at [784, 416] on button "Continue Publishing" at bounding box center [783, 429] width 140 height 27
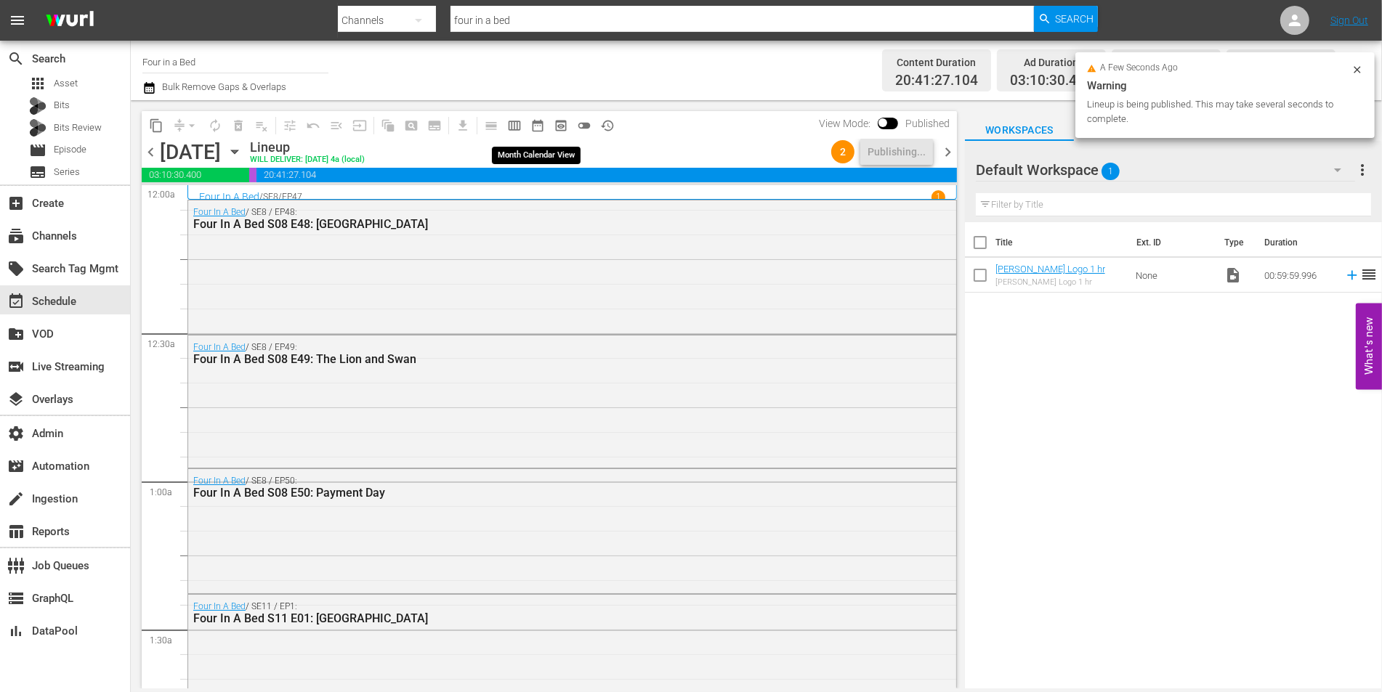
click at [535, 124] on span "date_range_outlined" at bounding box center [537, 125] width 15 height 15
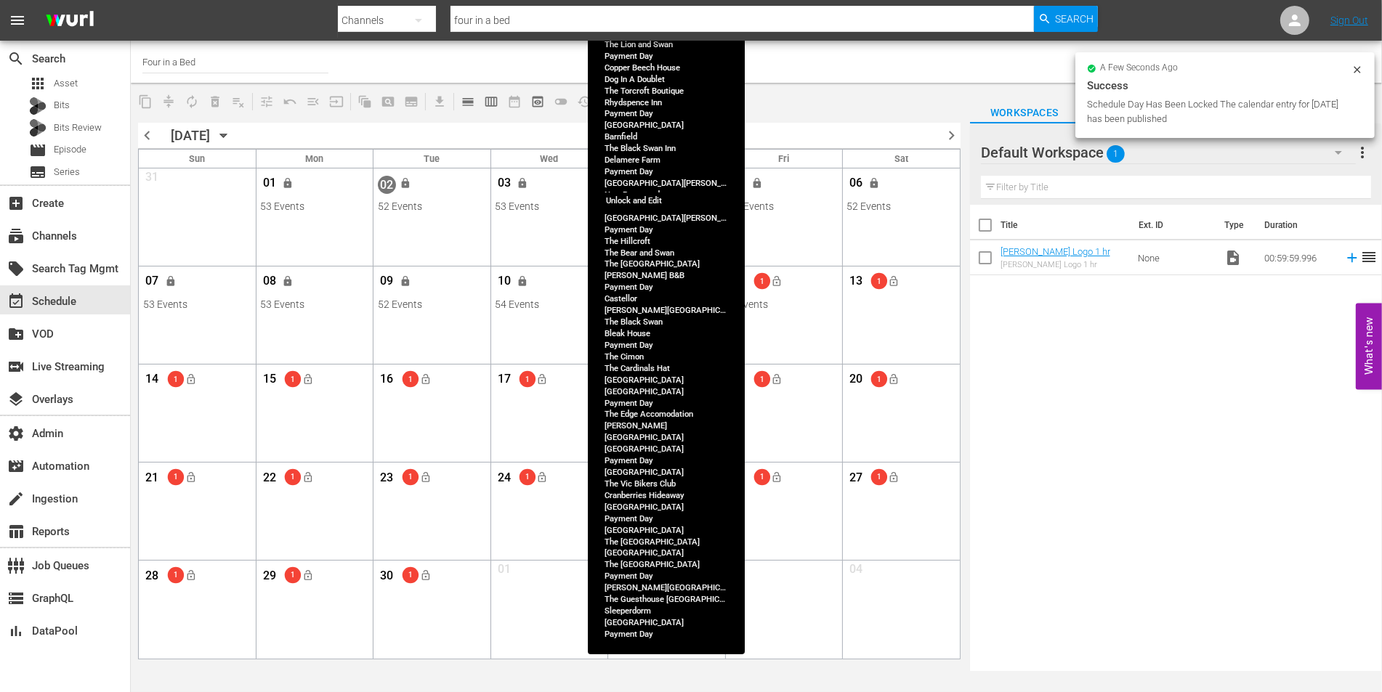
click at [669, 185] on div "04 lock" at bounding box center [666, 185] width 108 height 31
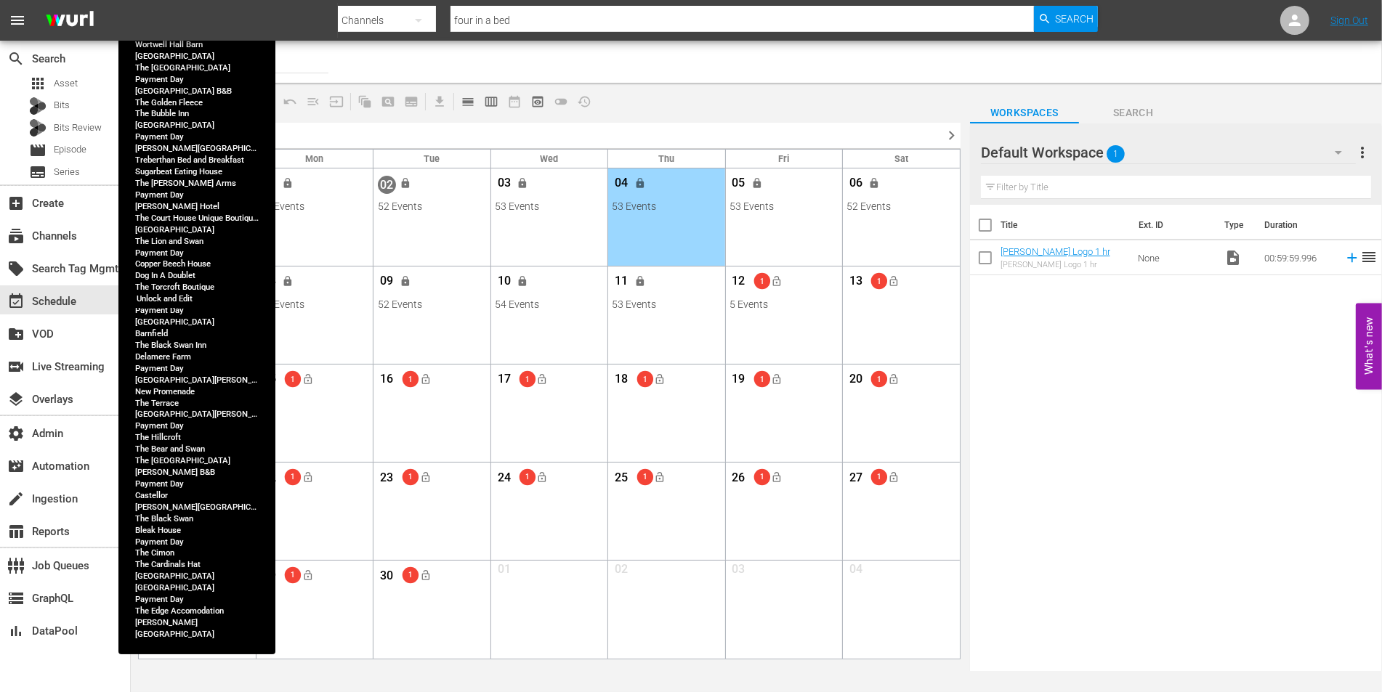
click at [171, 280] on span "lock" at bounding box center [171, 281] width 12 height 12
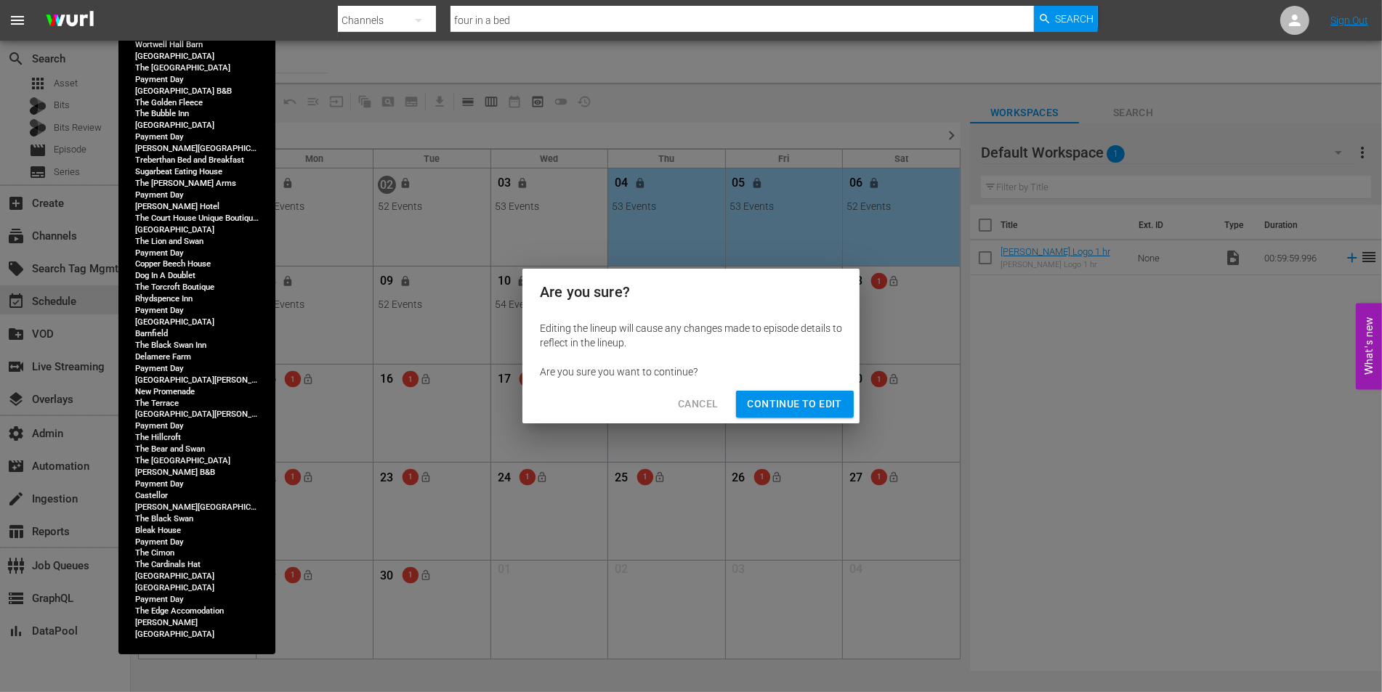
click at [806, 402] on span "Continue to Edit" at bounding box center [795, 404] width 94 height 18
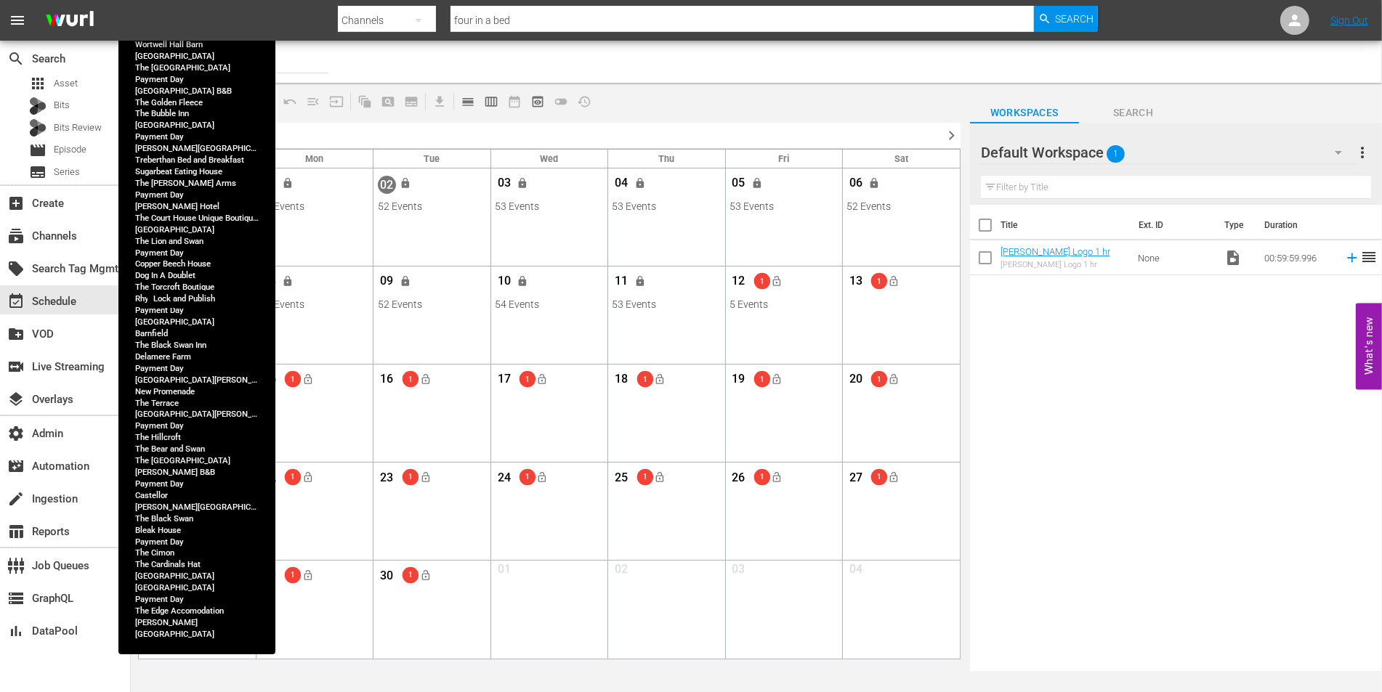
click at [193, 281] on span "lock_open" at bounding box center [191, 281] width 12 height 12
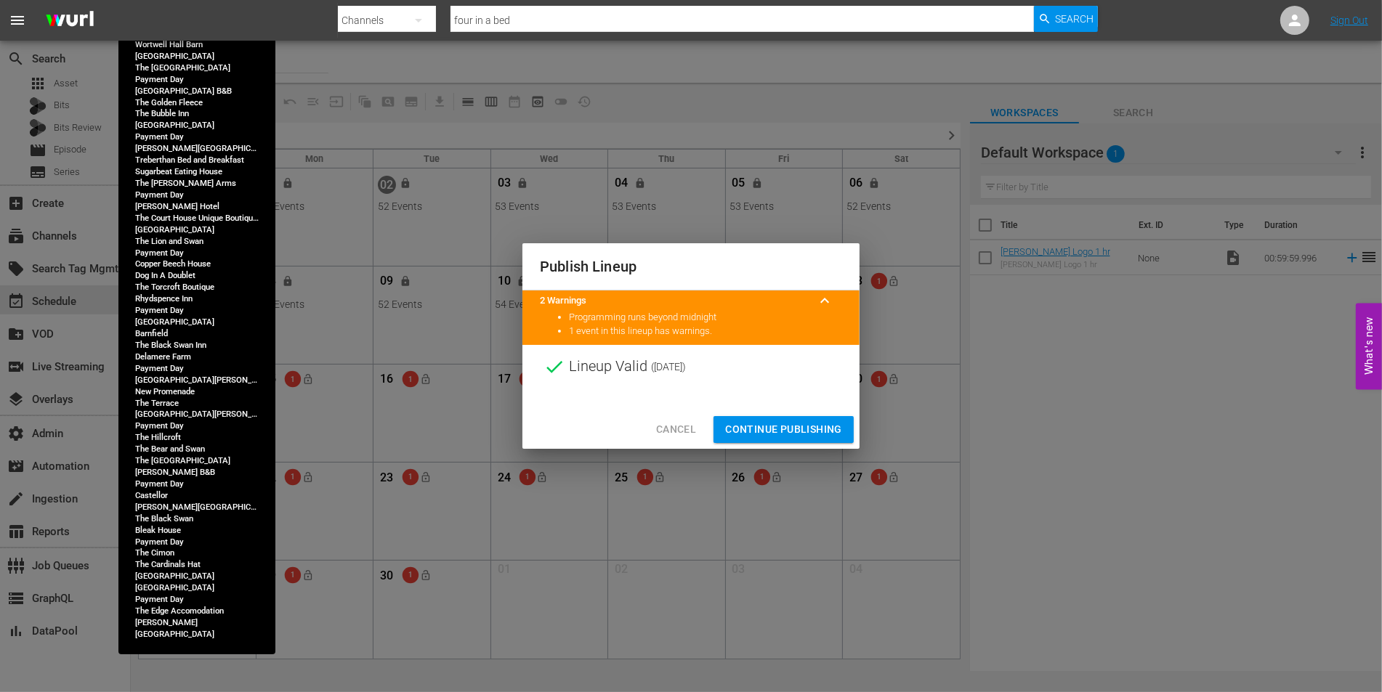
click at [769, 419] on button "Continue Publishing" at bounding box center [783, 429] width 140 height 27
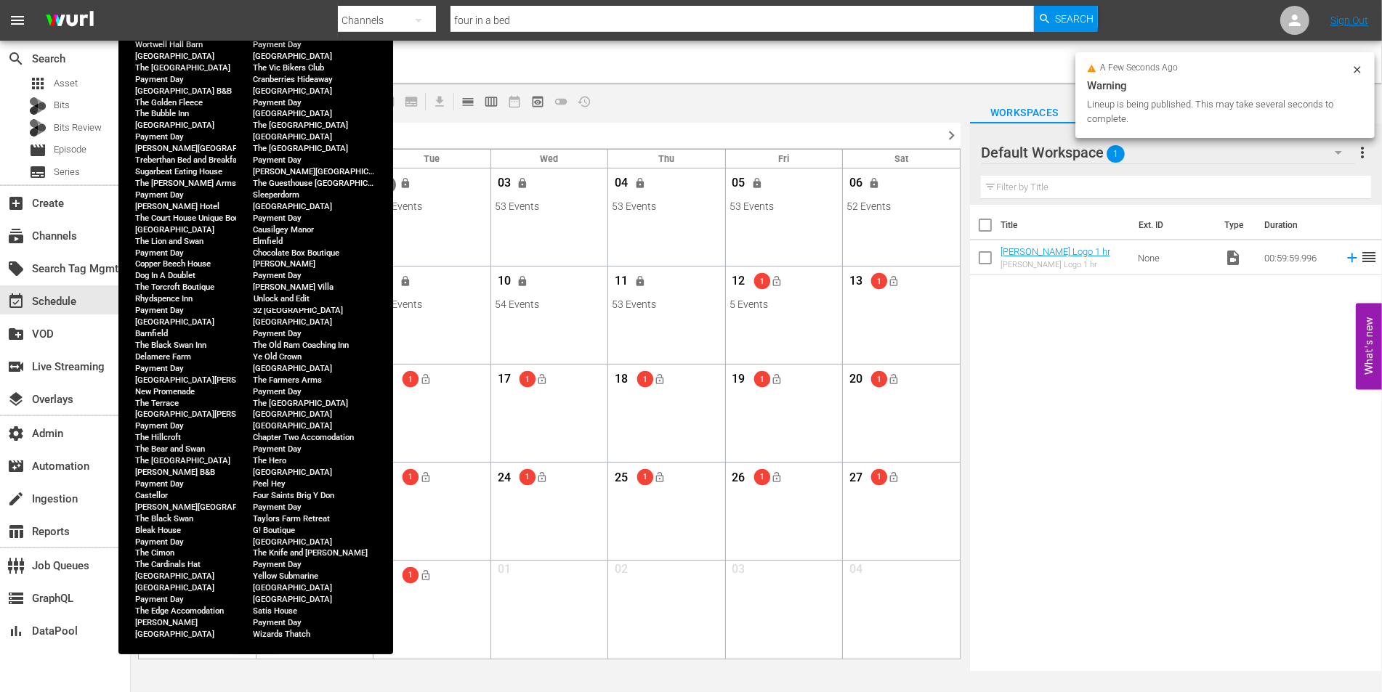
click at [287, 277] on span "lock" at bounding box center [289, 281] width 12 height 12
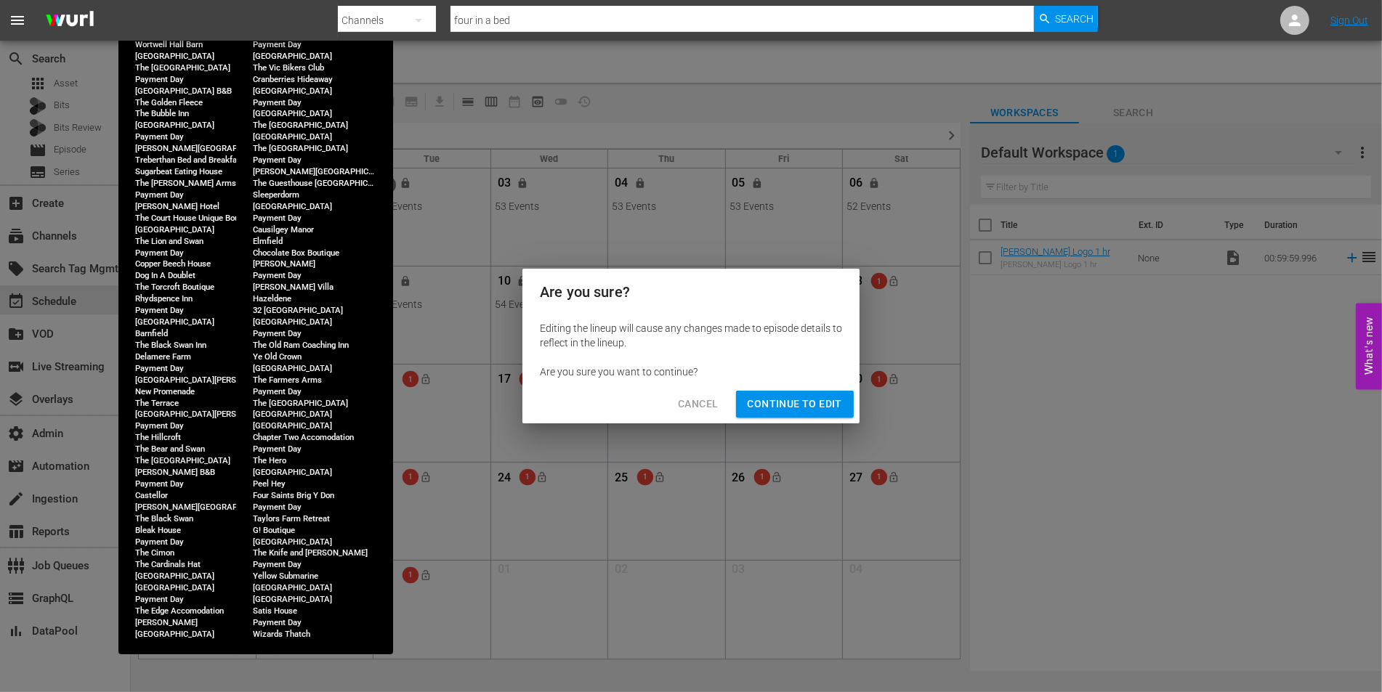
click at [810, 401] on span "Continue to Edit" at bounding box center [795, 404] width 94 height 18
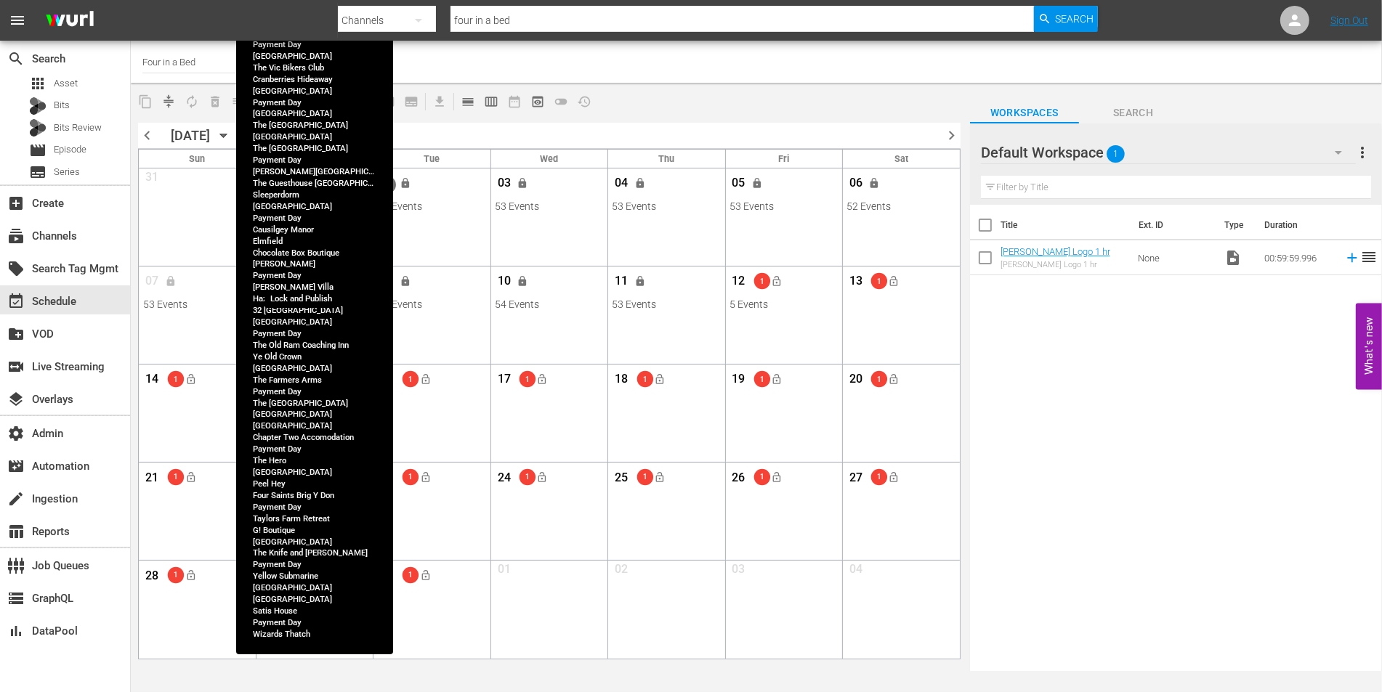
click at [304, 283] on span "lock_open" at bounding box center [308, 281] width 12 height 12
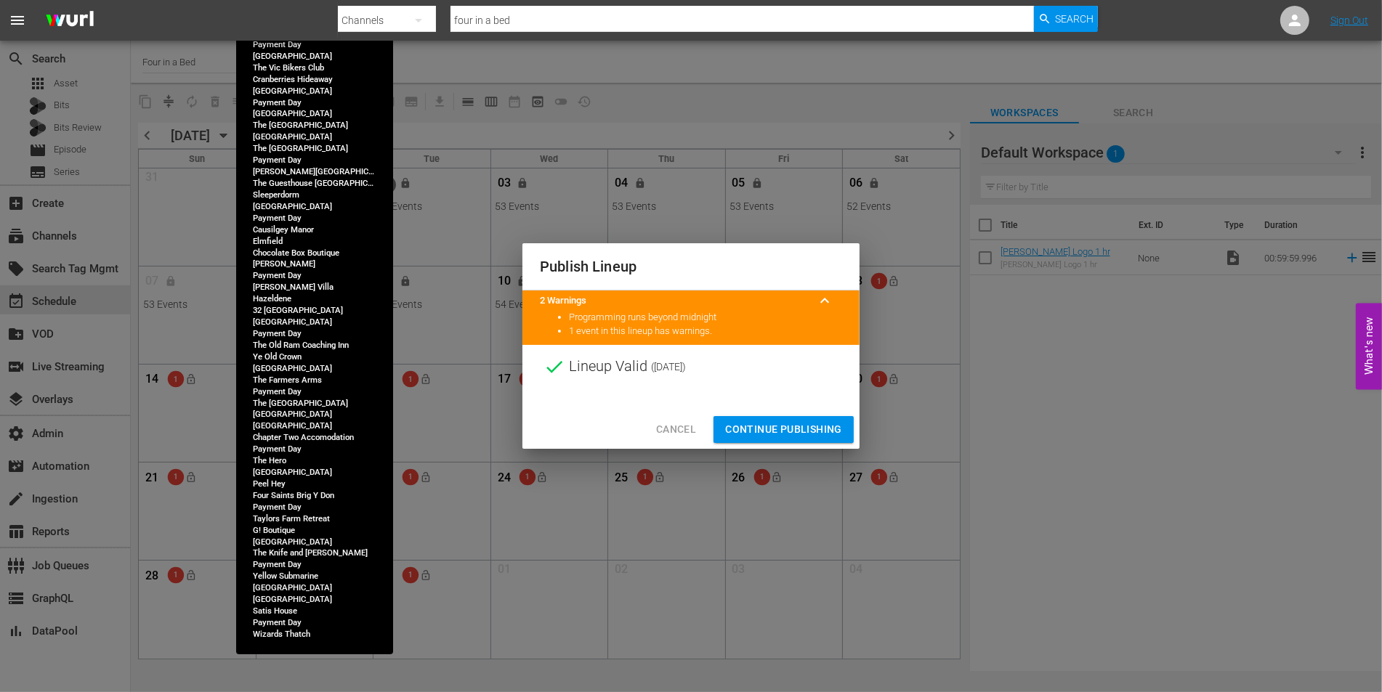
click at [791, 426] on span "Continue Publishing" at bounding box center [783, 430] width 117 height 18
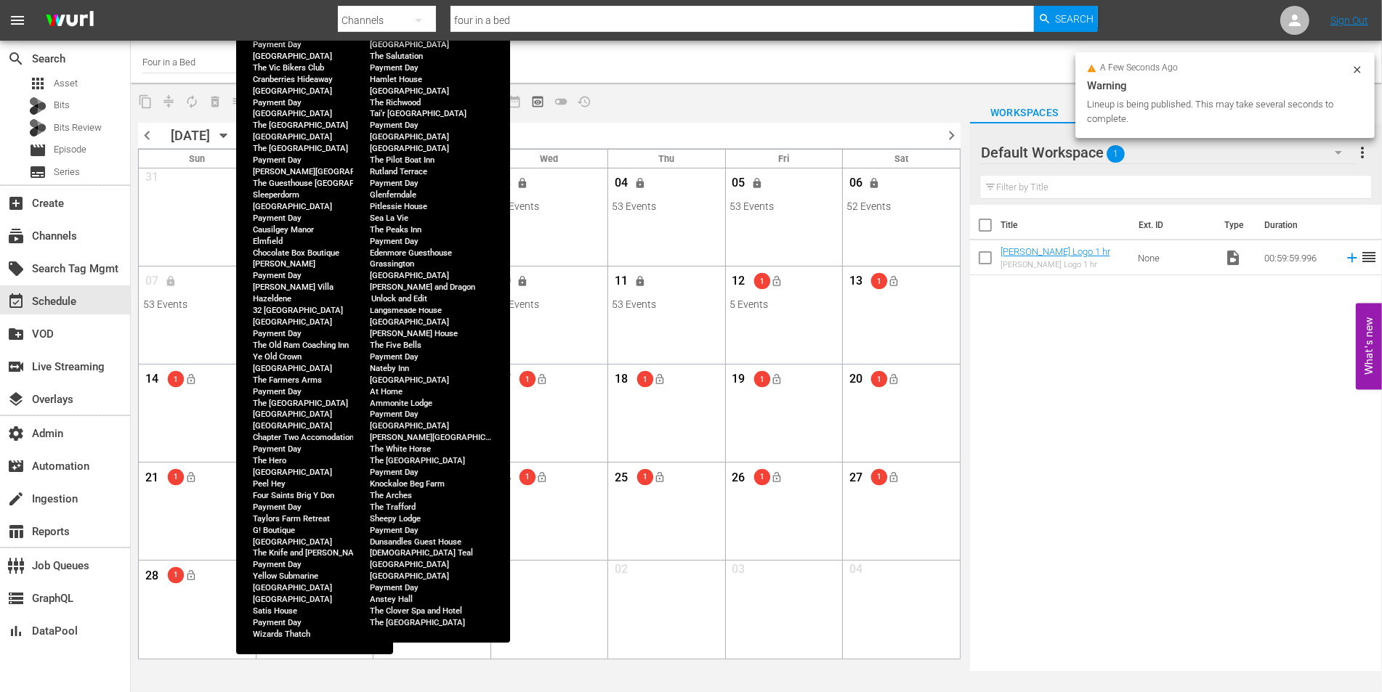
click at [410, 280] on button "lock" at bounding box center [406, 282] width 24 height 24
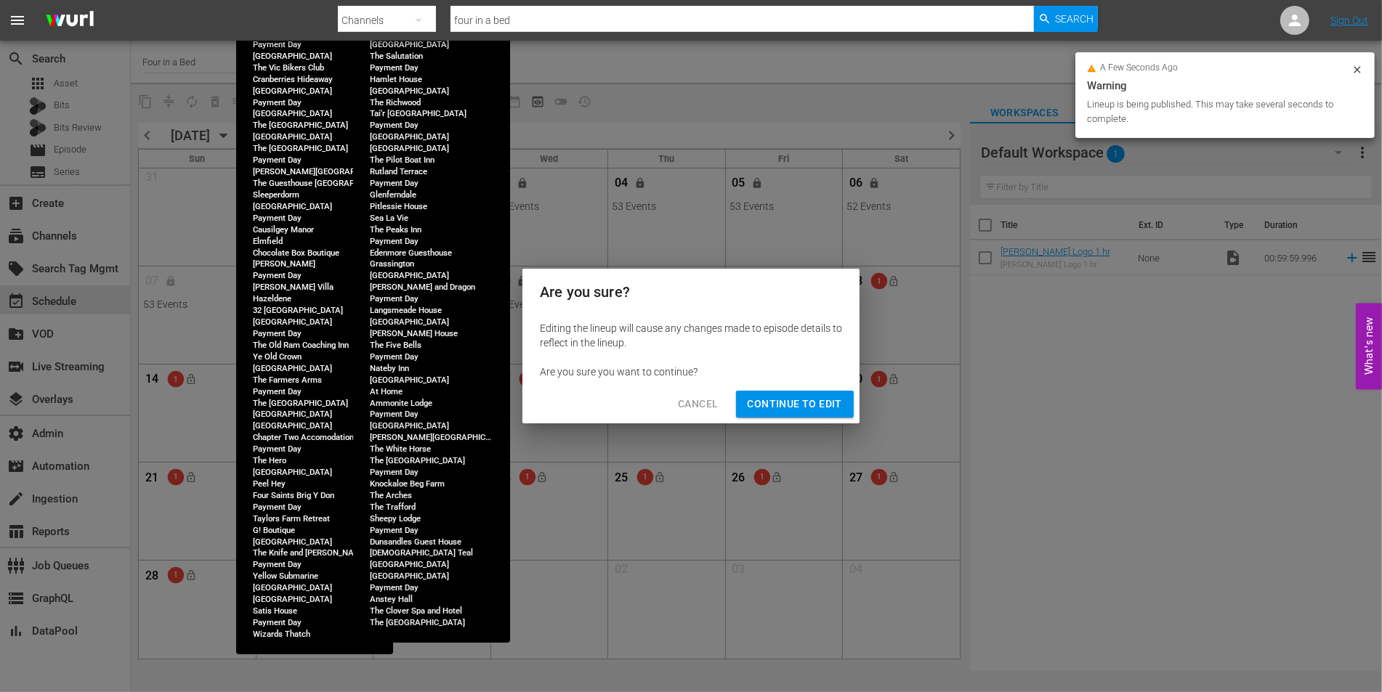
click at [817, 407] on span "Continue to Edit" at bounding box center [795, 404] width 94 height 18
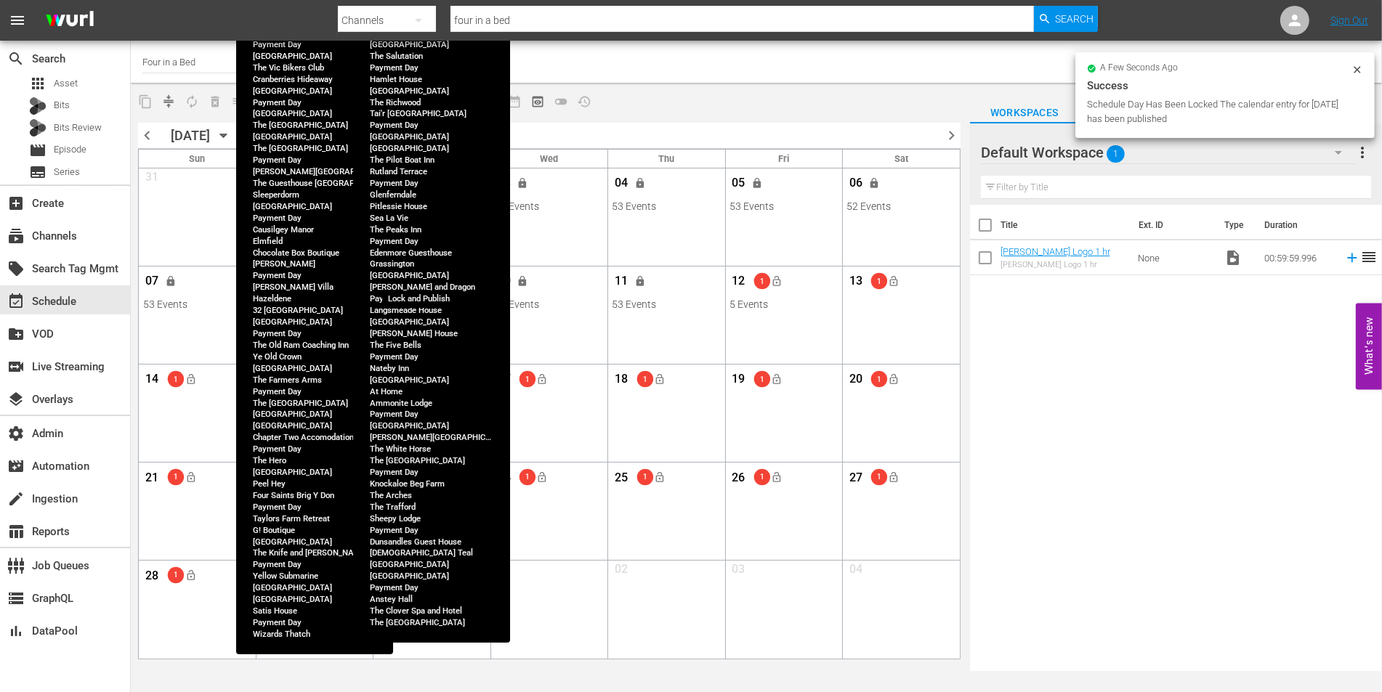
click at [419, 286] on span "lock_open" at bounding box center [425, 281] width 12 height 12
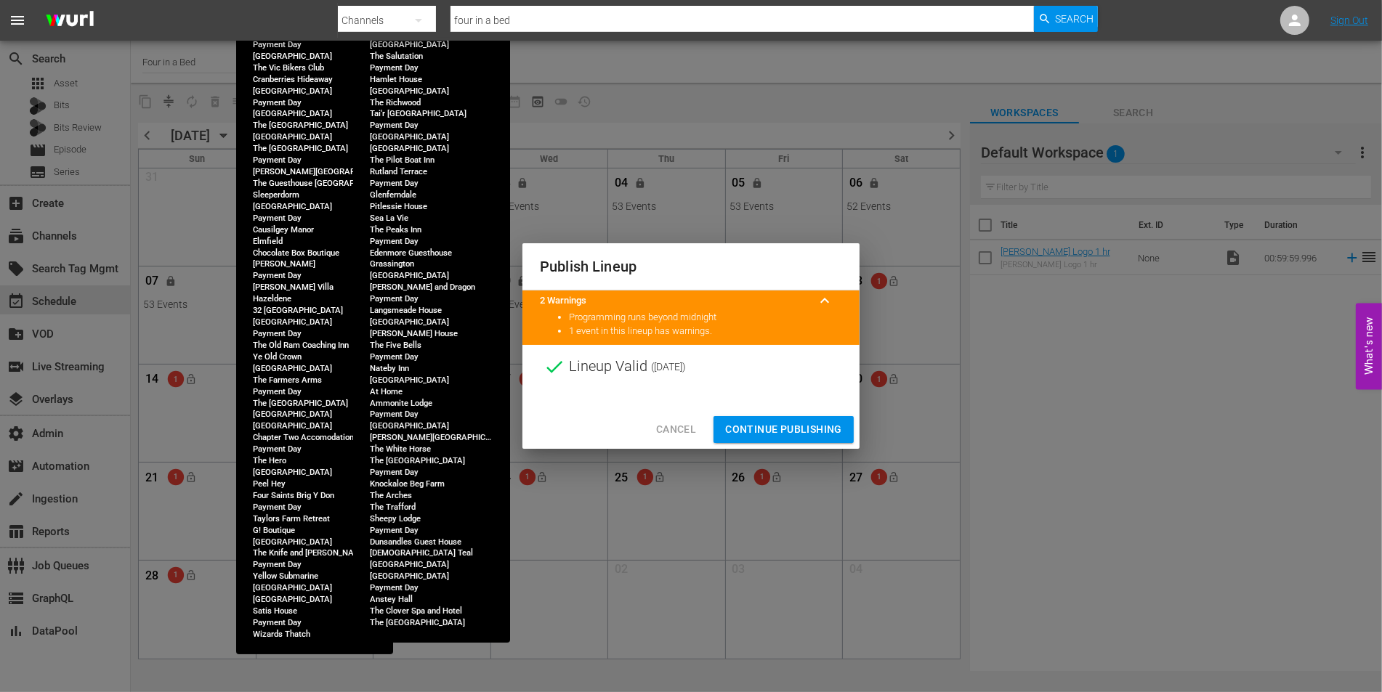
click at [780, 424] on span "Continue Publishing" at bounding box center [783, 430] width 117 height 18
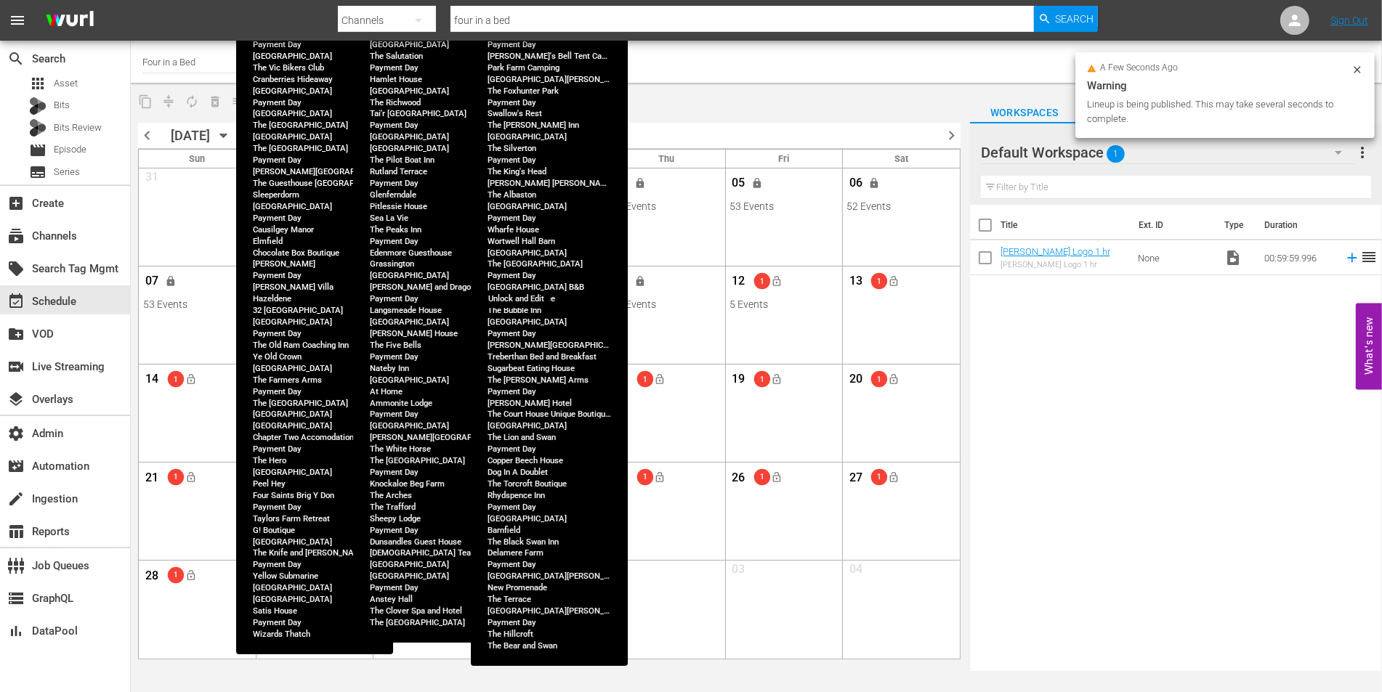
click at [523, 280] on span "lock" at bounding box center [523, 281] width 12 height 12
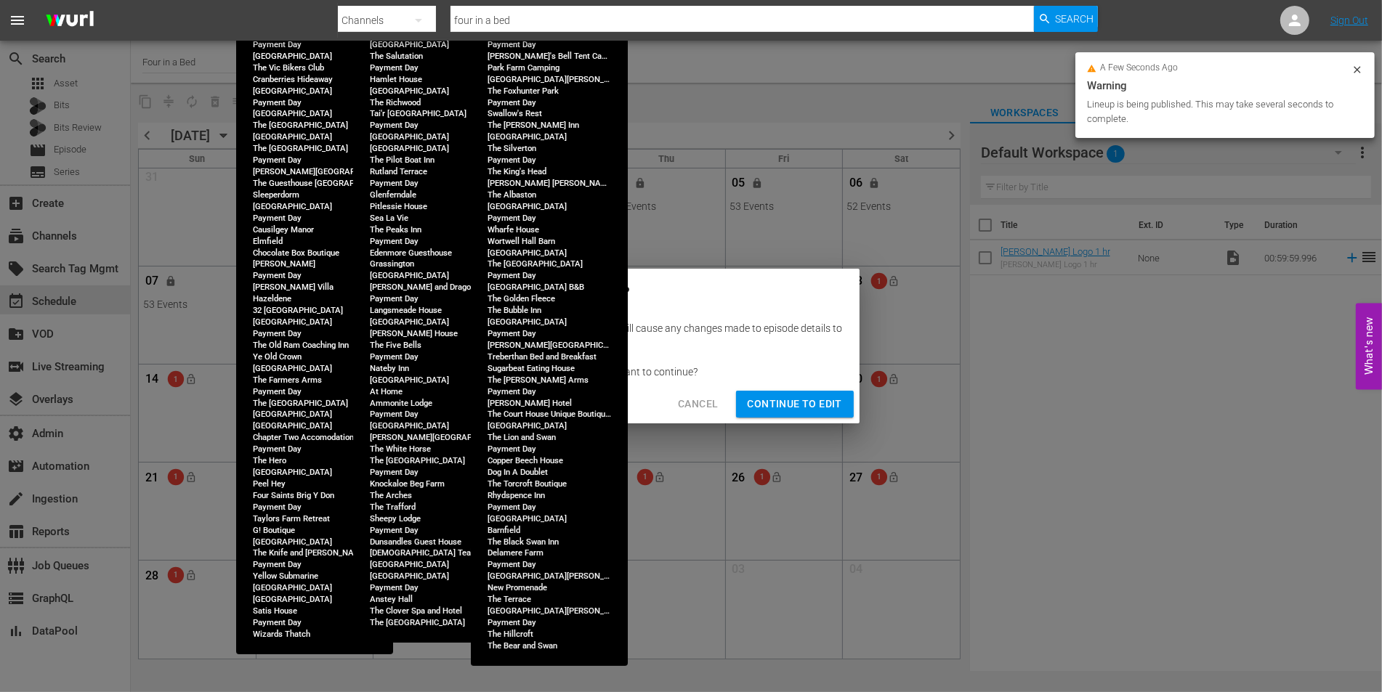
click at [811, 408] on span "Continue to Edit" at bounding box center [795, 404] width 94 height 18
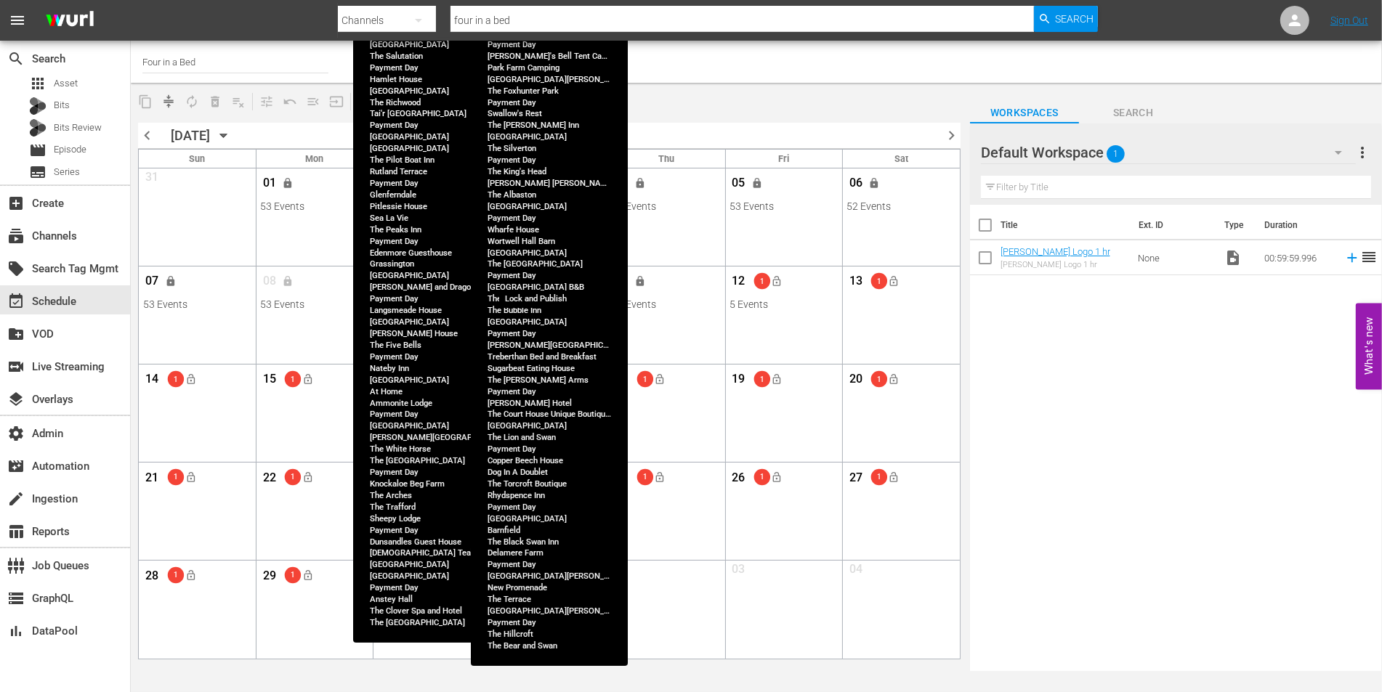
click at [546, 288] on button "lock_open" at bounding box center [542, 282] width 24 height 24
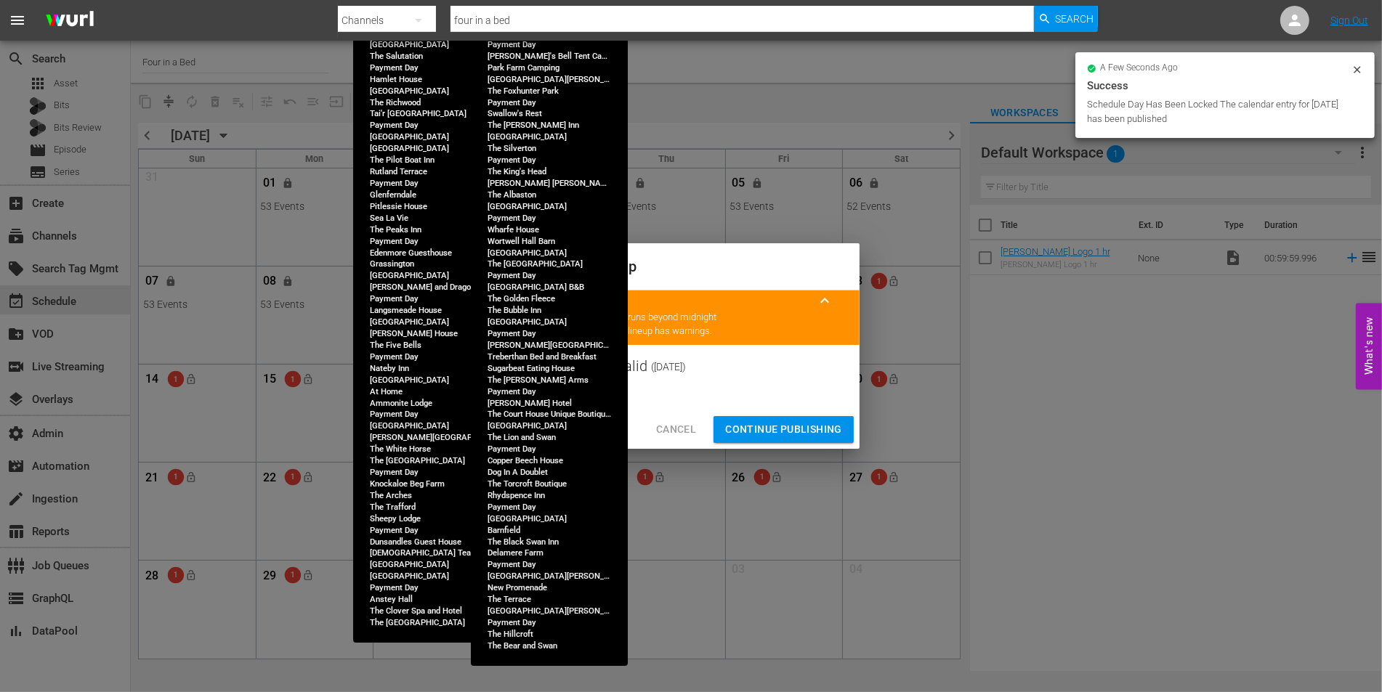
click at [788, 433] on span "Continue Publishing" at bounding box center [783, 430] width 117 height 18
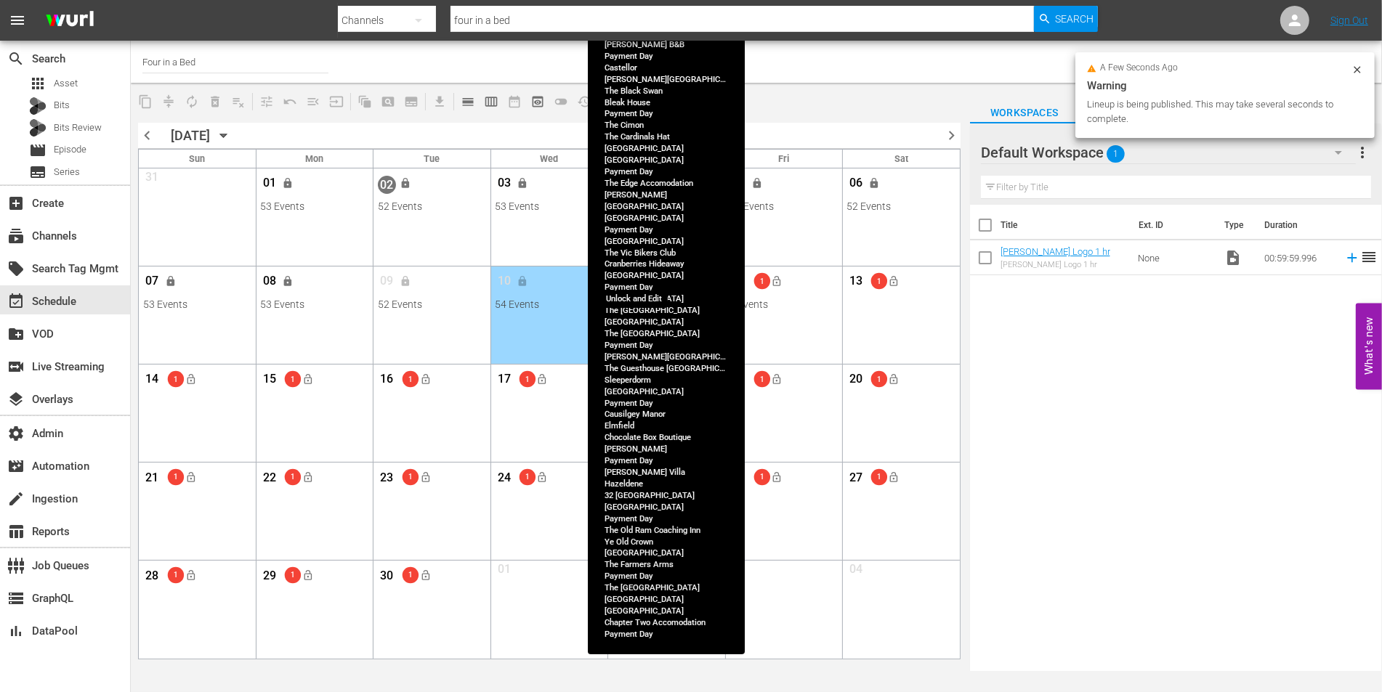
click at [638, 286] on span "lock" at bounding box center [640, 281] width 12 height 12
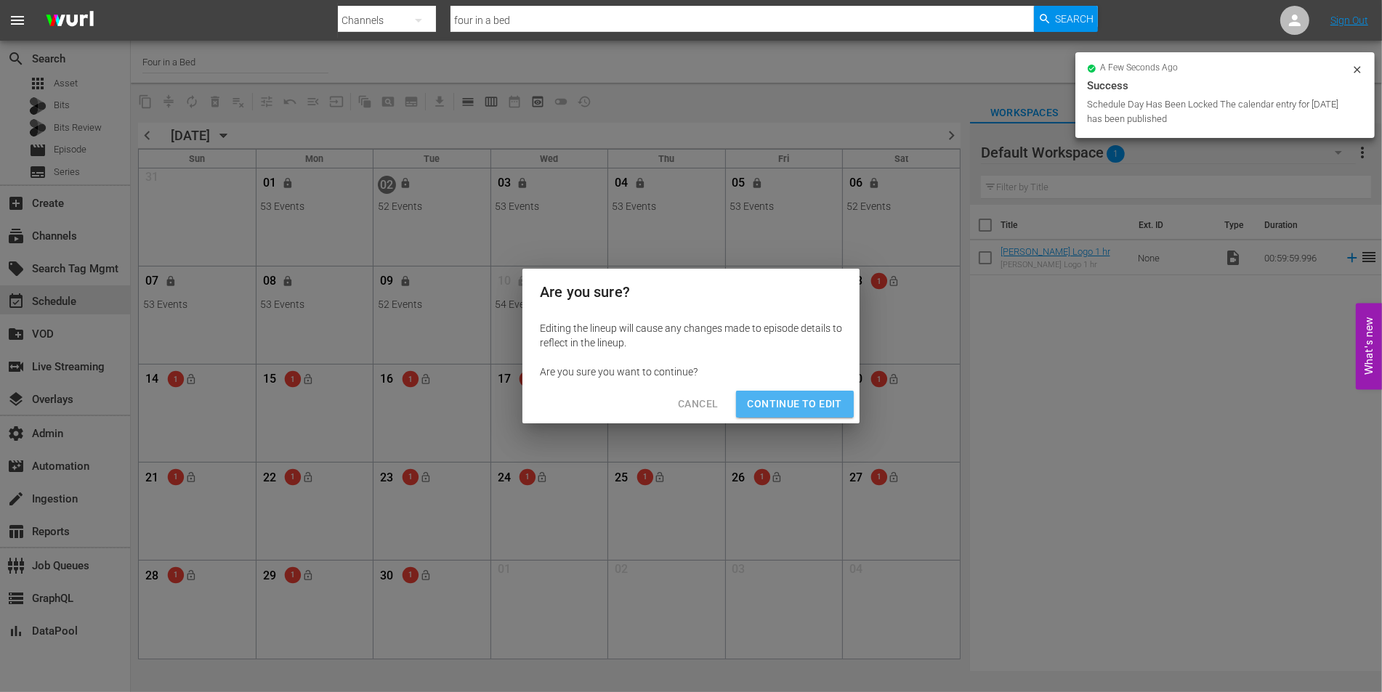
click at [802, 400] on span "Continue to Edit" at bounding box center [795, 404] width 94 height 18
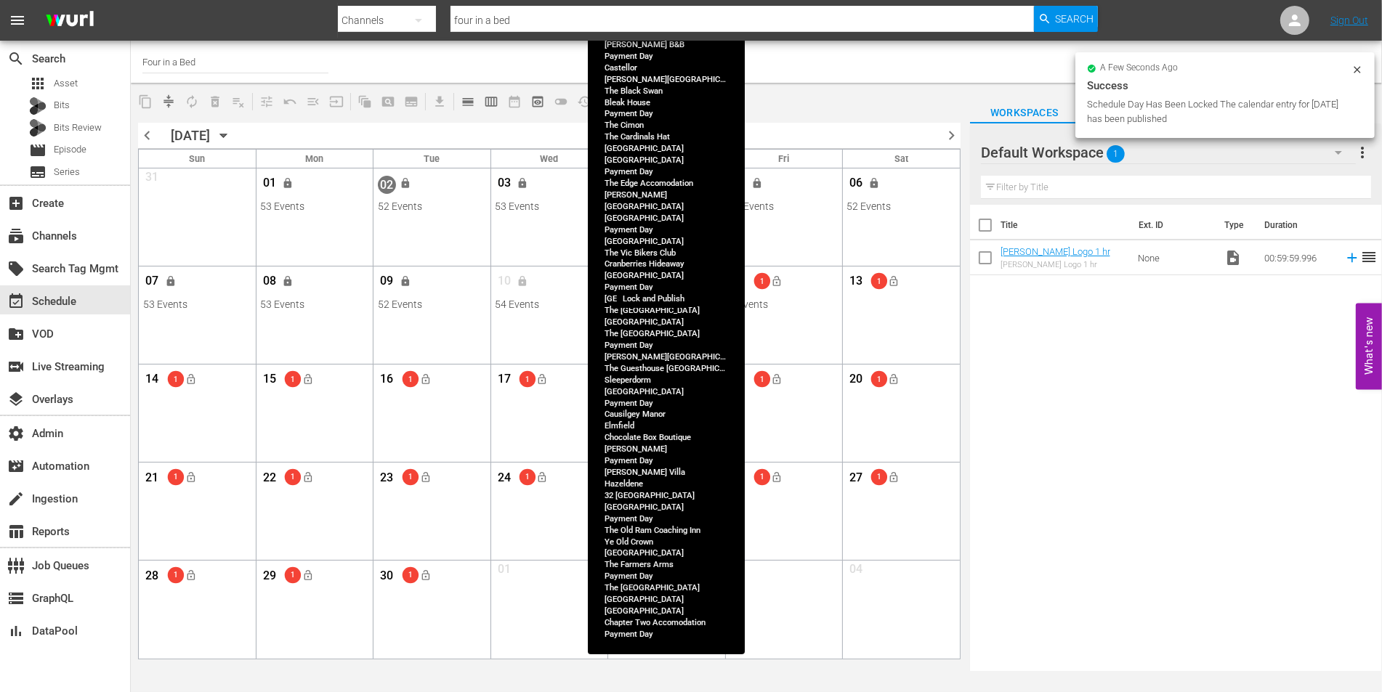
click at [665, 284] on span "lock_open" at bounding box center [660, 281] width 12 height 12
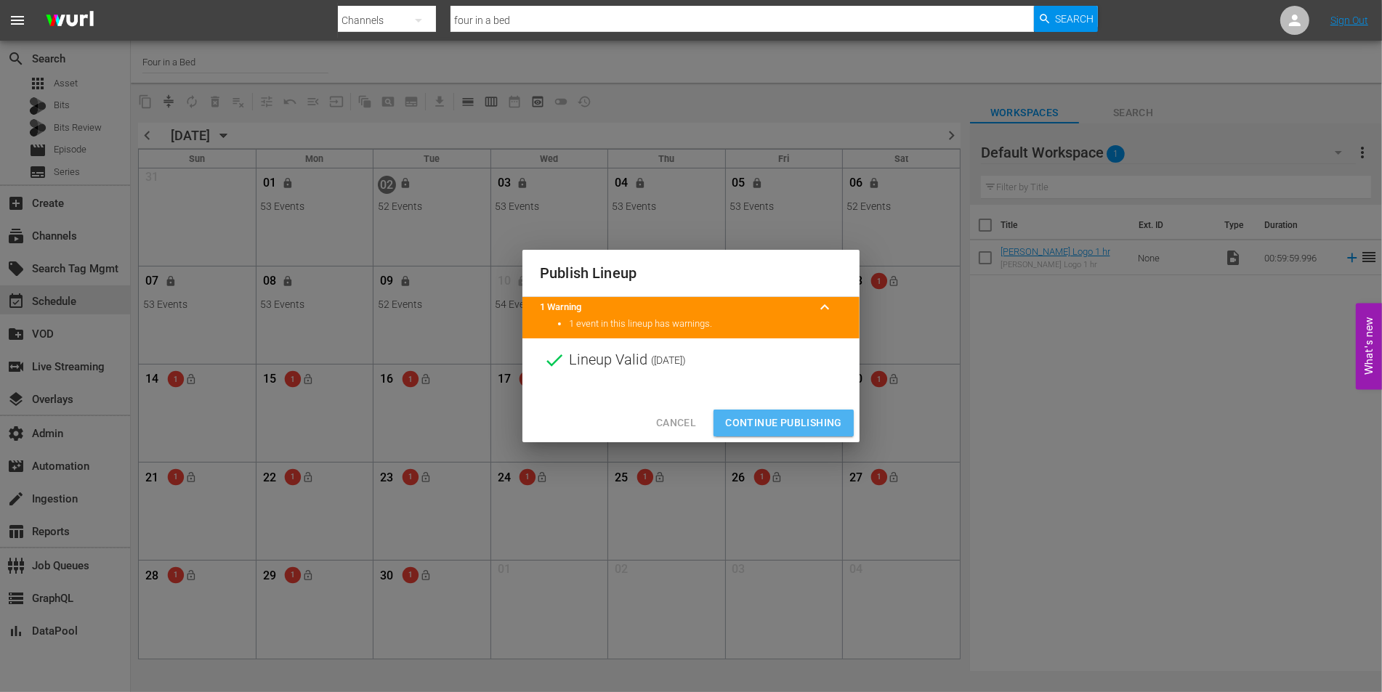
click at [806, 420] on span "Continue Publishing" at bounding box center [783, 423] width 117 height 18
